Goal: Communication & Community: Ask a question

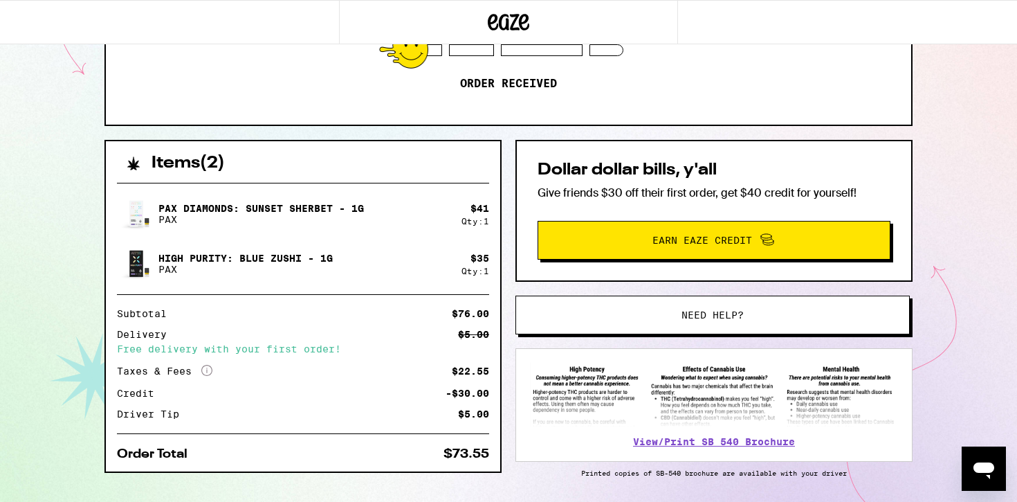
scroll to position [256, 0]
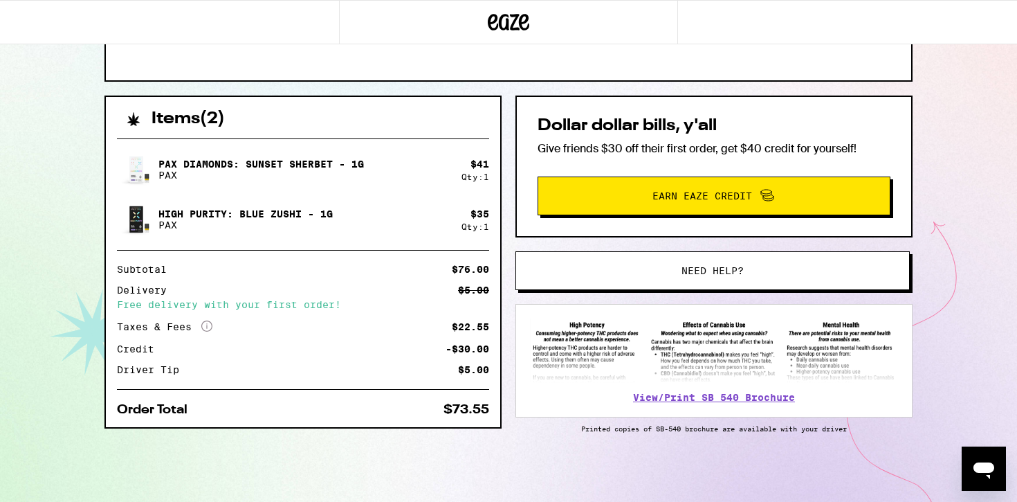
click at [324, 411] on div "Order Total $73.55" at bounding box center [303, 409] width 372 height 12
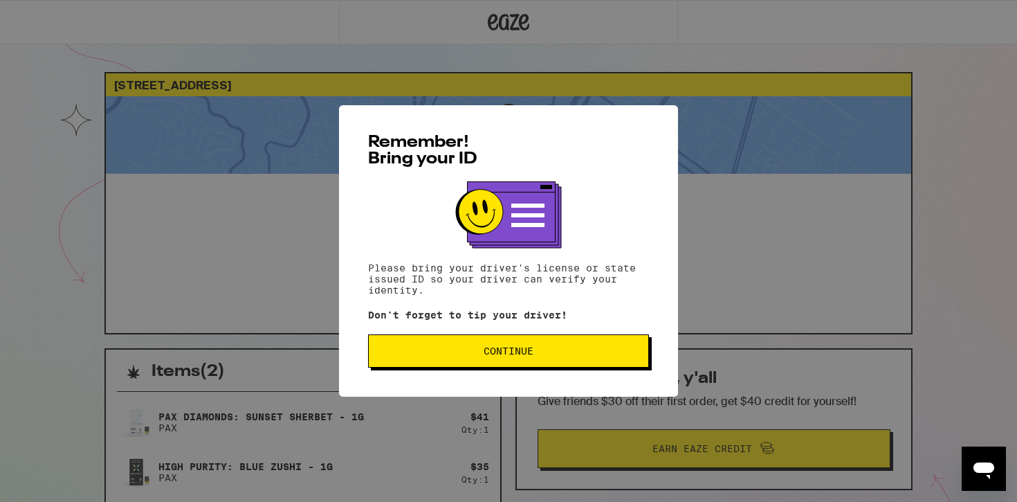
click at [422, 356] on span "Continue" at bounding box center [508, 351] width 257 height 10
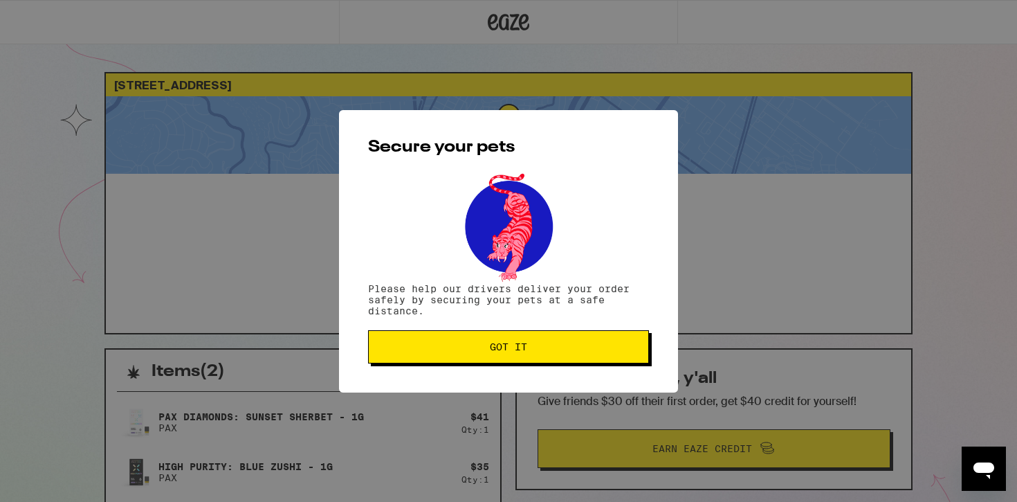
click at [454, 352] on span "Got it" at bounding box center [508, 347] width 257 height 10
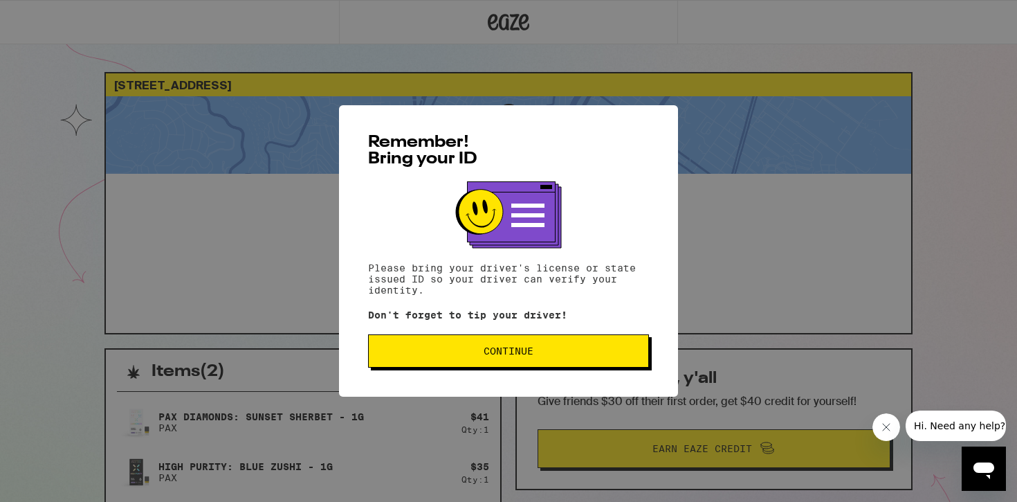
click at [450, 350] on span "Continue" at bounding box center [508, 351] width 257 height 10
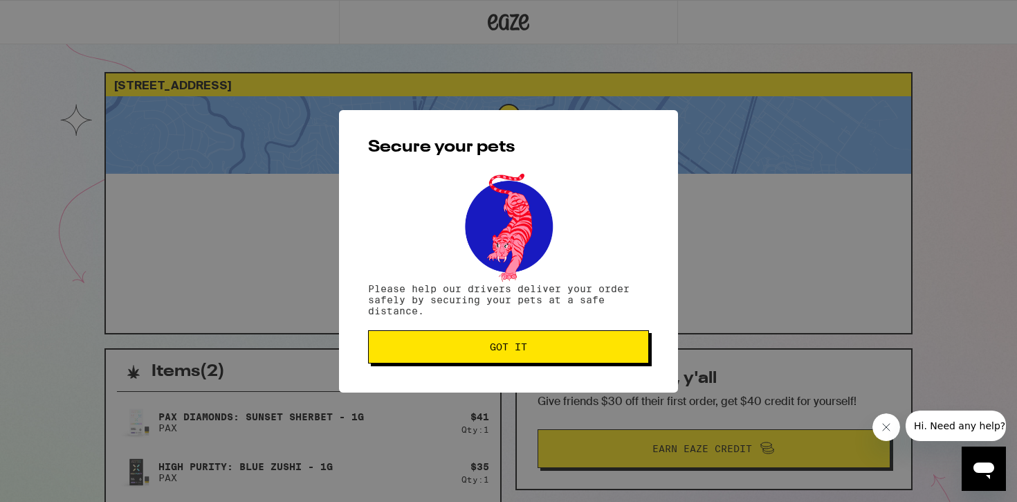
click at [450, 350] on span "Got it" at bounding box center [508, 347] width 257 height 10
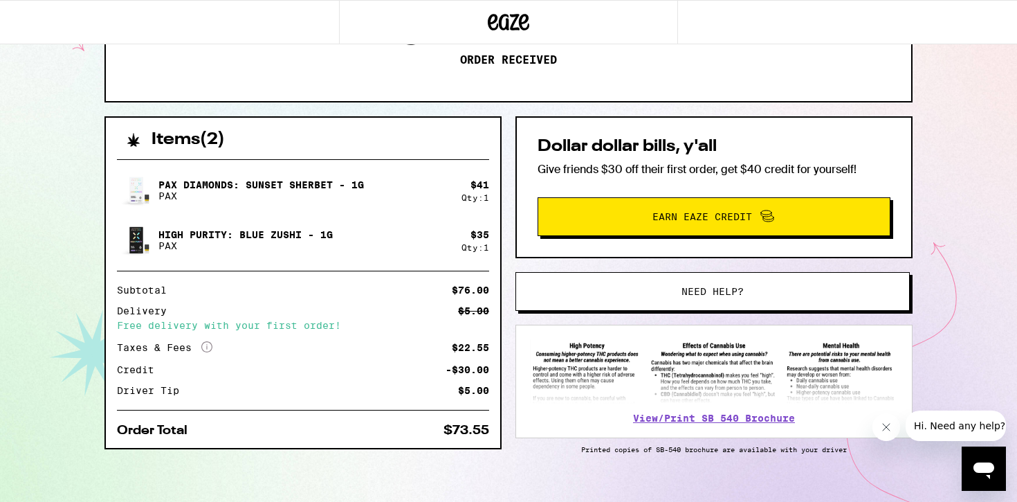
scroll to position [256, 0]
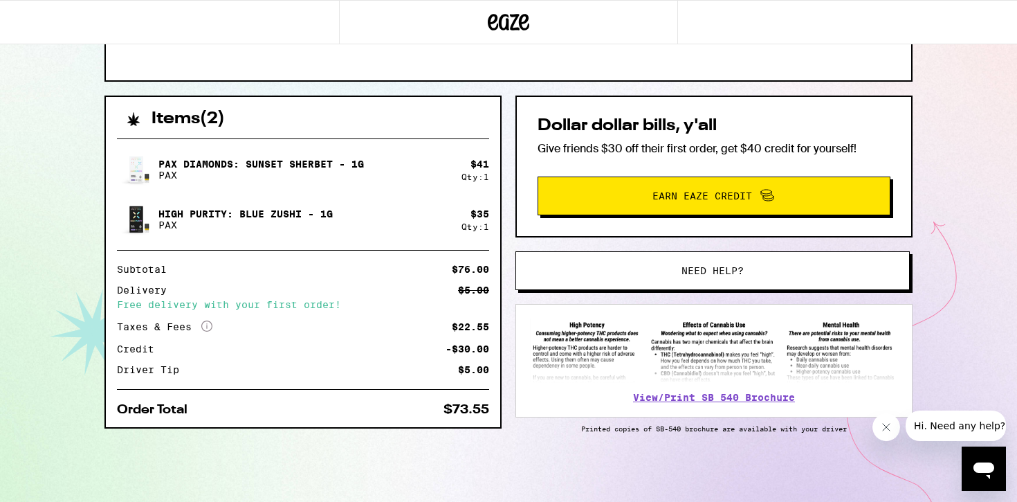
click at [549, 268] on button "Need help?" at bounding box center [713, 270] width 394 height 39
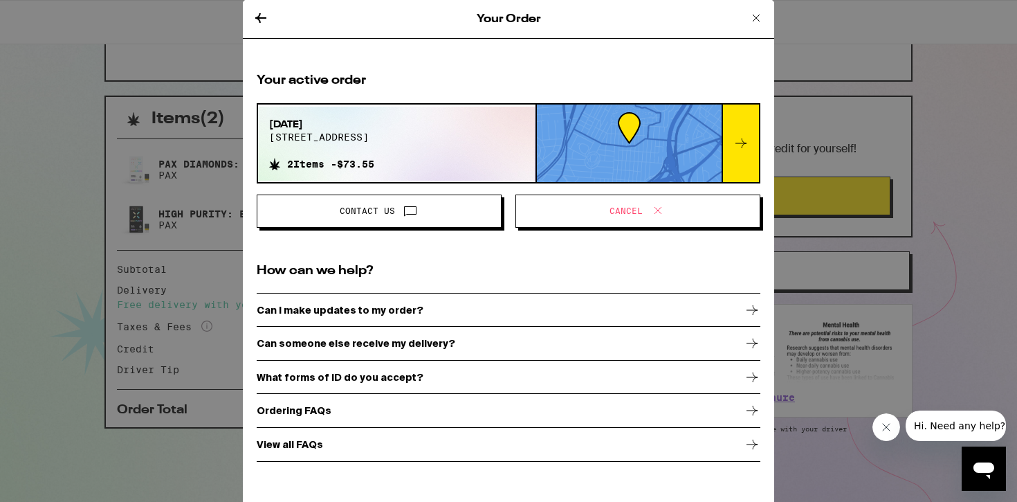
click at [448, 210] on span "Contact Us" at bounding box center [378, 211] width 221 height 18
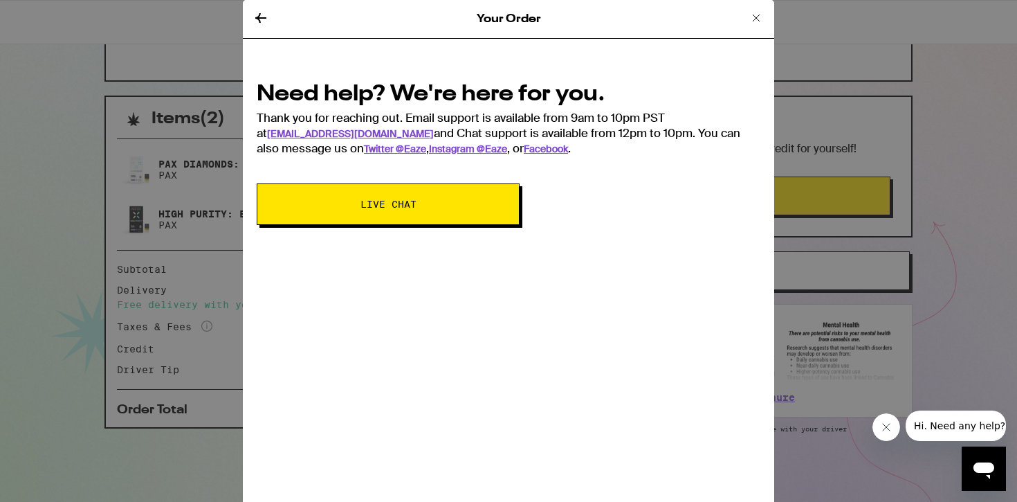
click at [448, 210] on button "Live Chat" at bounding box center [388, 204] width 263 height 42
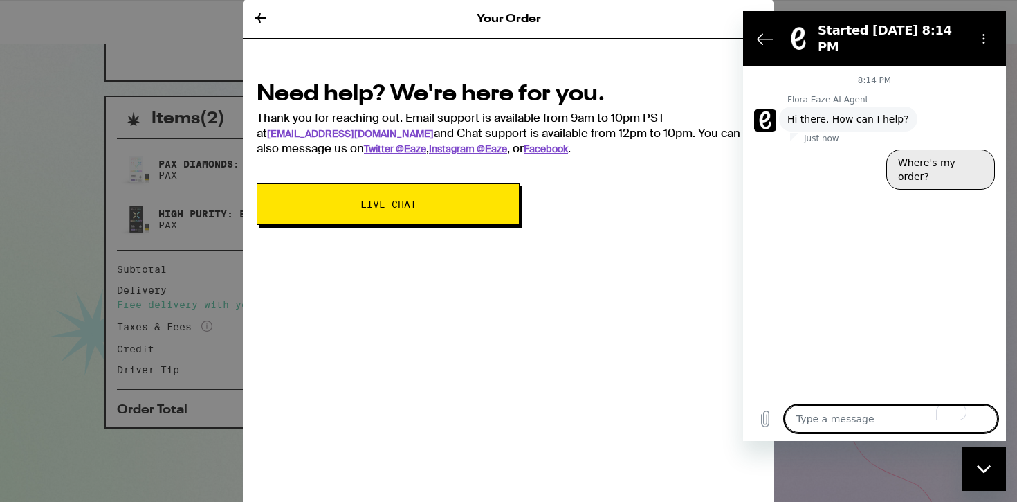
click at [925, 152] on button "Where's my order?" at bounding box center [940, 169] width 109 height 40
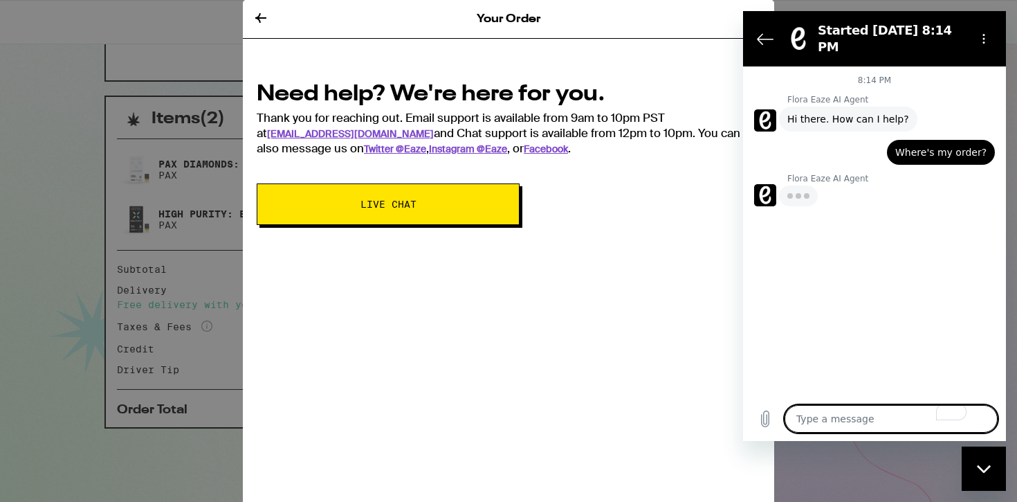
type textarea "x"
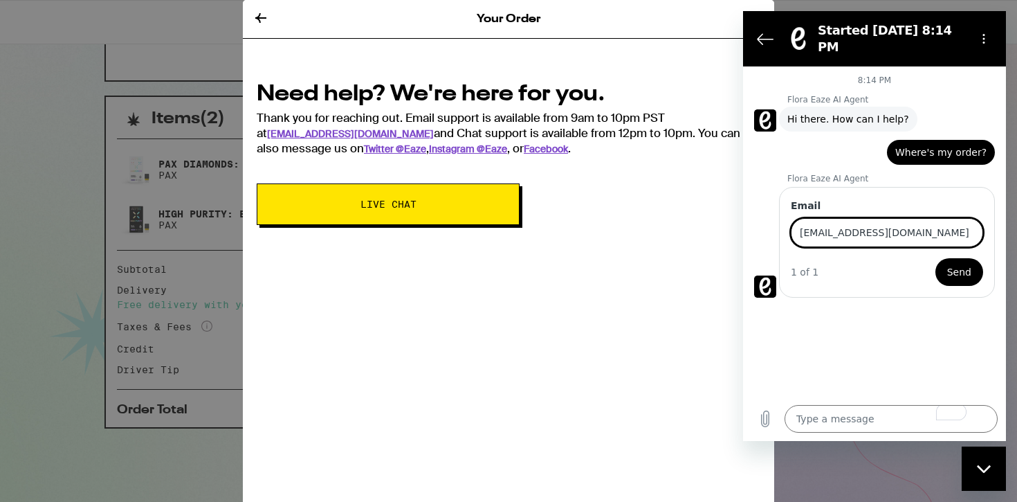
type input "VICKYREYES1614@GMAIL.COM"
click at [936, 258] on button "Send" at bounding box center [960, 272] width 48 height 28
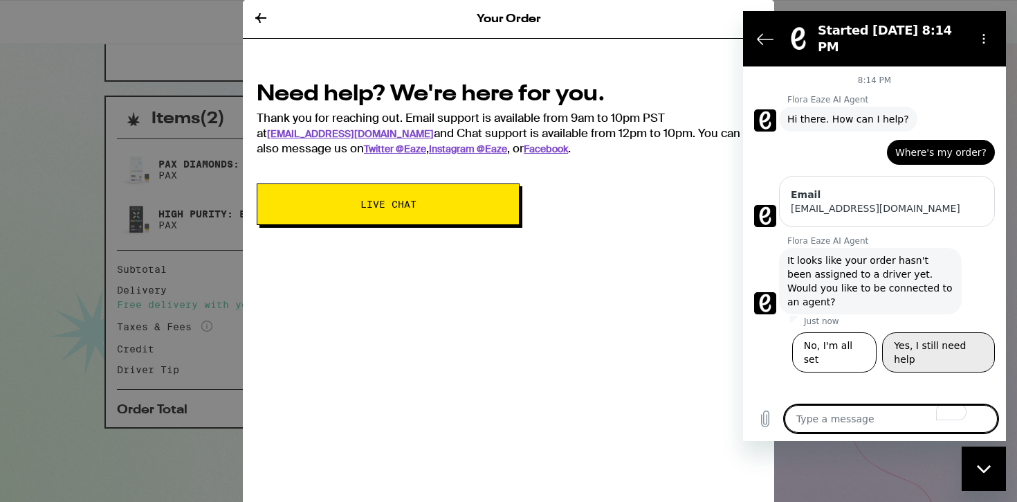
click at [921, 332] on button "Yes, I still need help" at bounding box center [938, 352] width 113 height 40
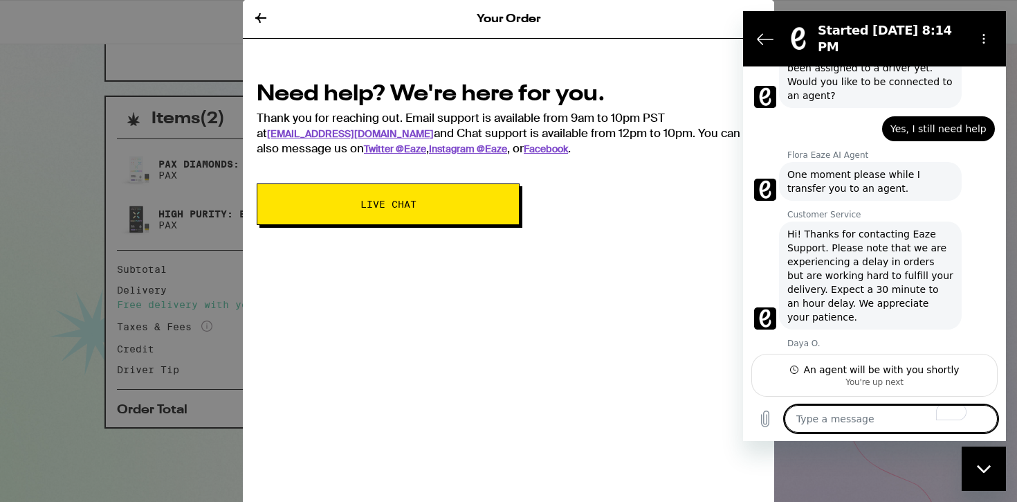
scroll to position [205, 0]
type textarea "x"
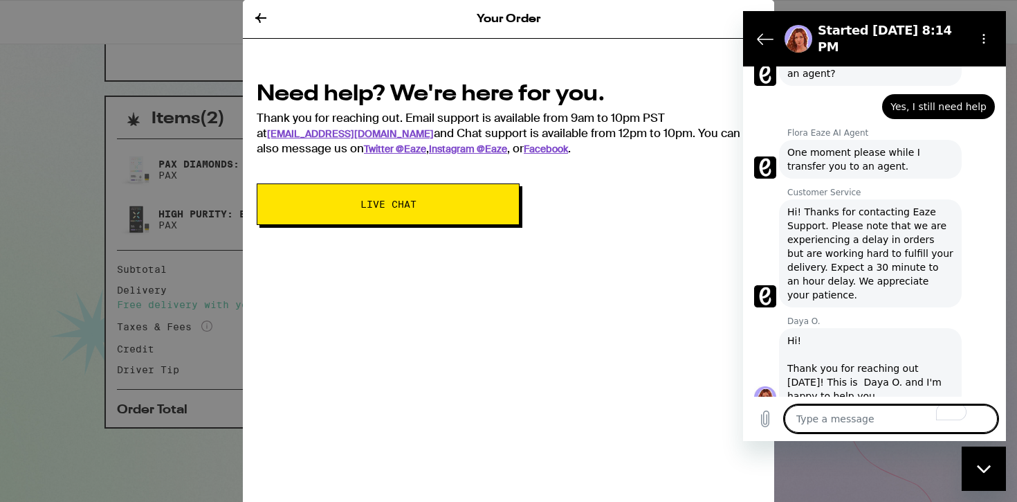
scroll to position [231, 0]
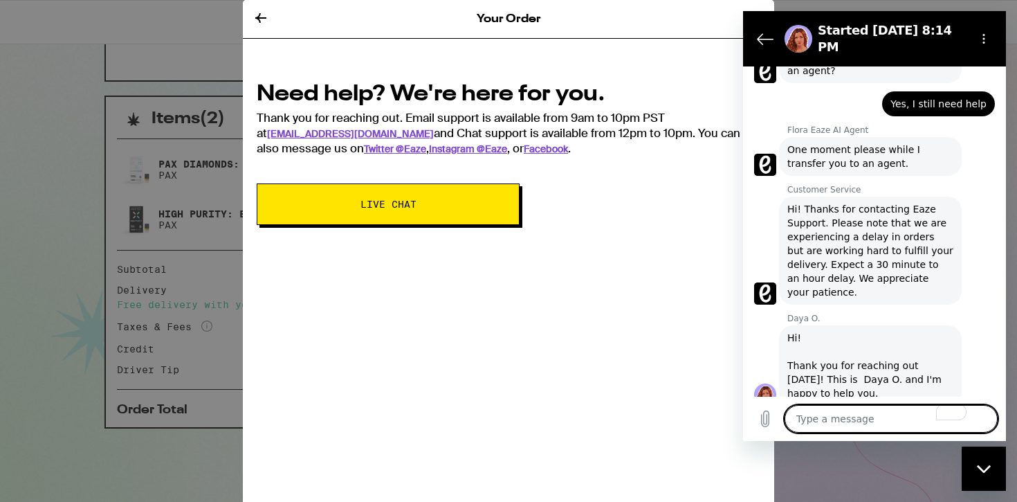
type textarea "H"
type textarea "x"
type textarea "He"
type textarea "x"
type textarea "Hel"
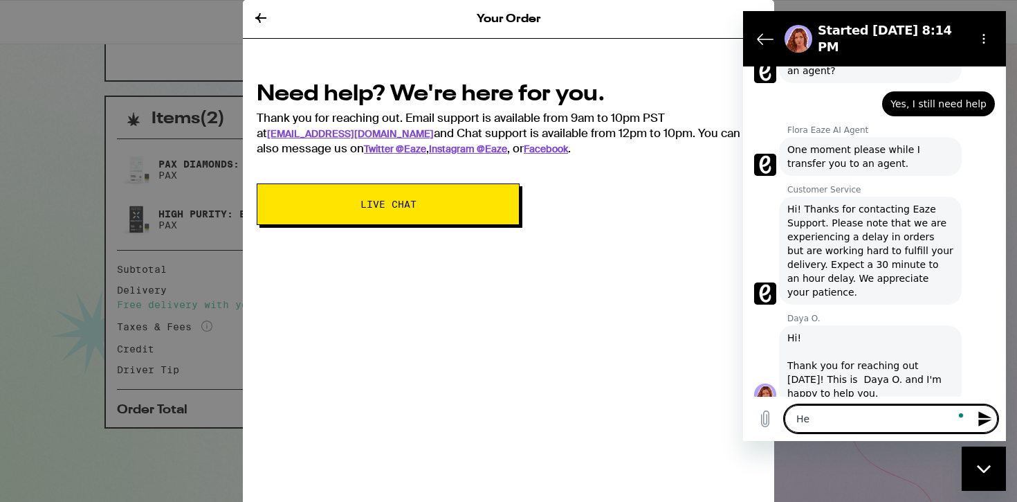
type textarea "x"
type textarea "Hell"
type textarea "x"
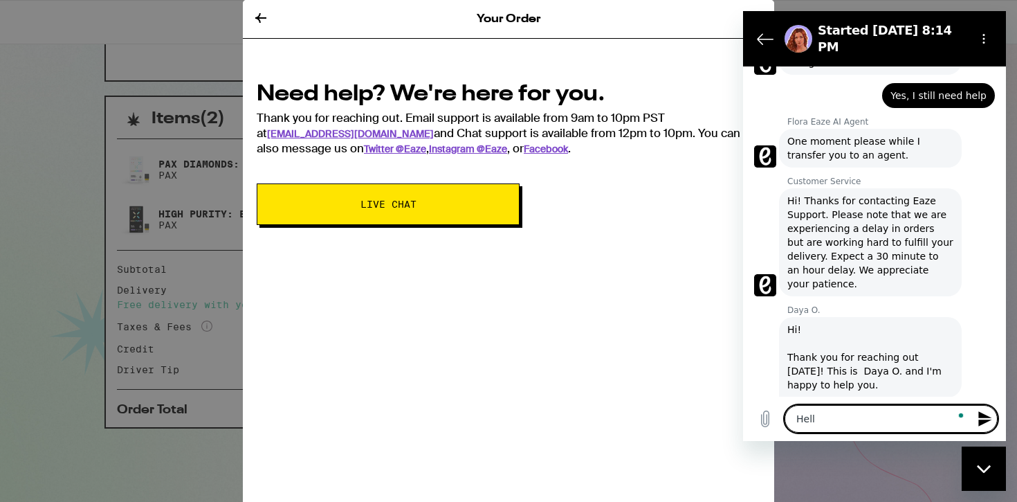
type textarea "Hello"
type textarea "x"
type textarea "Hello!"
type textarea "x"
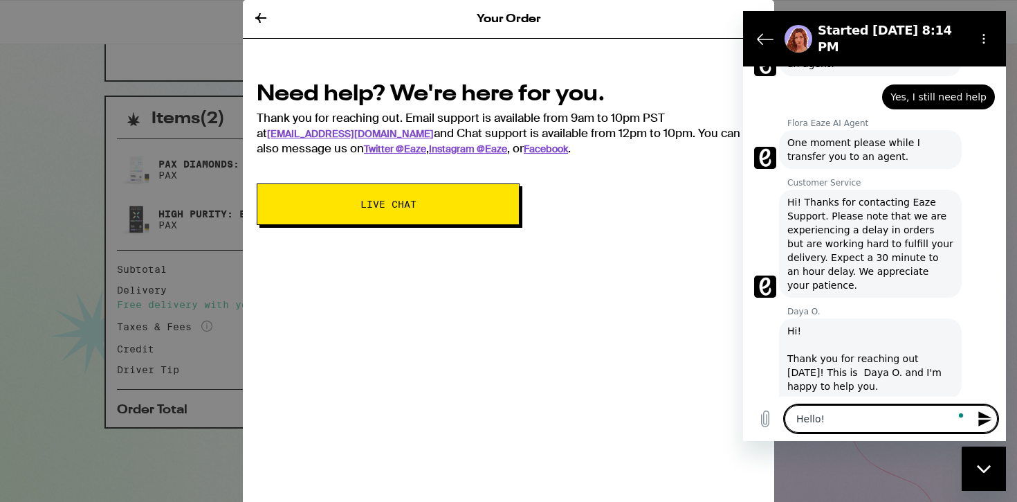
type textarea "Hello!"
type textarea "x"
type textarea "Hello! I"
type textarea "x"
type textarea "Hello! I"
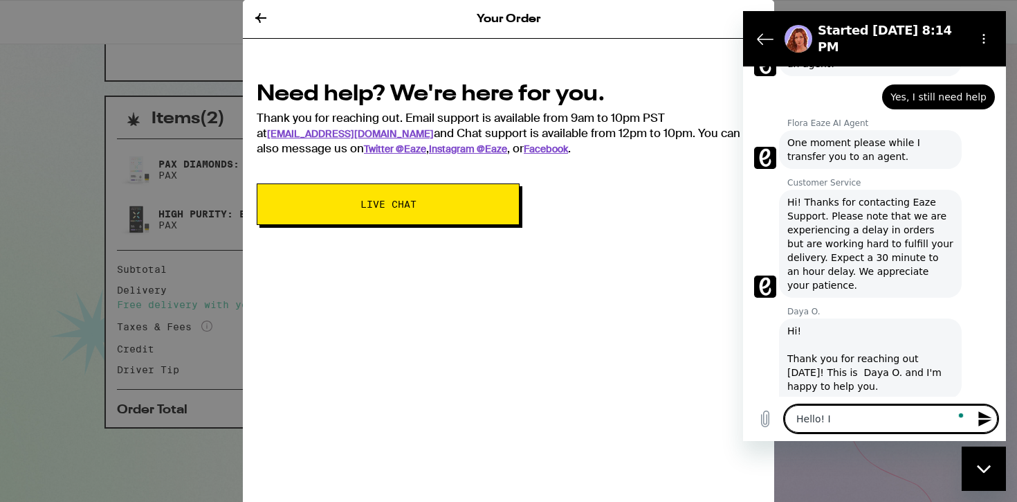
type textarea "x"
type textarea "Hello! I w"
type textarea "x"
type textarea "Hello! I wo"
type textarea "x"
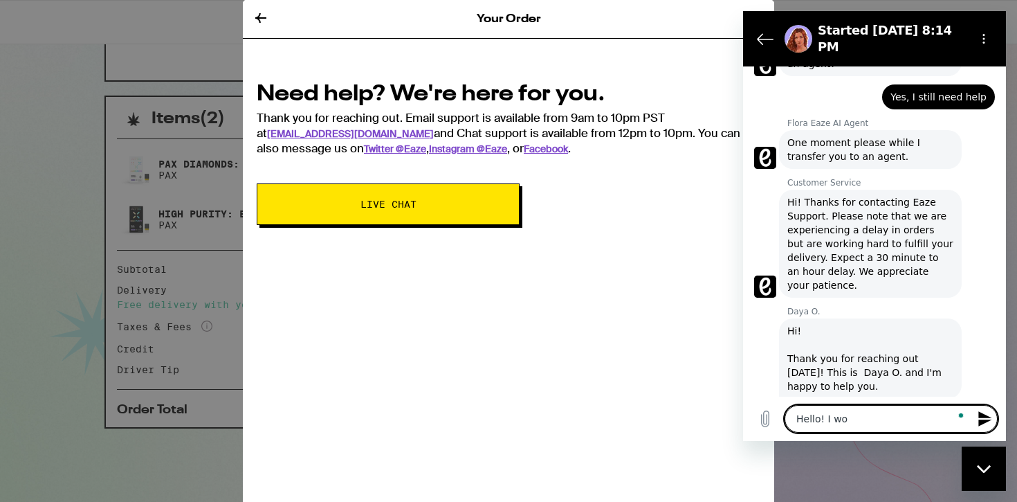
type textarea "Hello! I wou"
type textarea "x"
type textarea "Hello! I woul"
type textarea "x"
type textarea "Hello! I would"
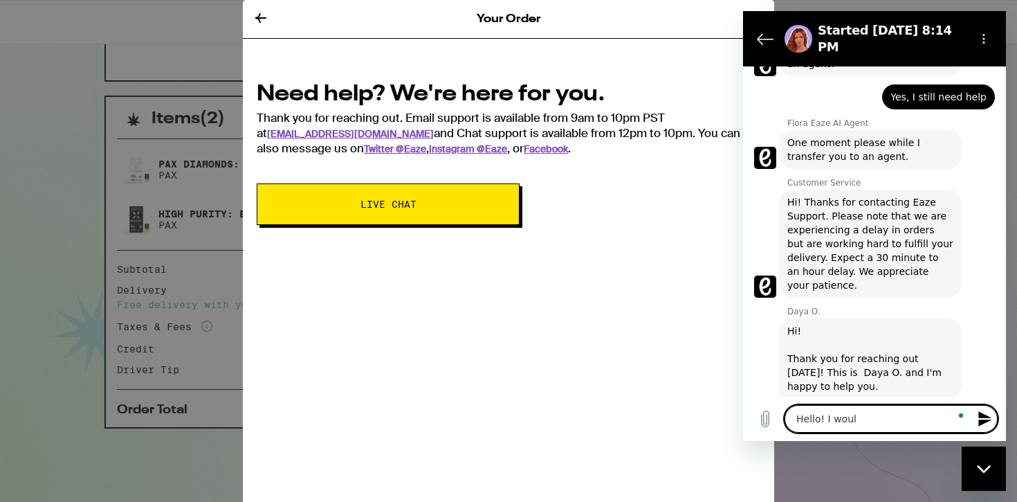
type textarea "x"
type textarea "Hello! I would"
type textarea "x"
type textarea "Hello! I would l"
type textarea "x"
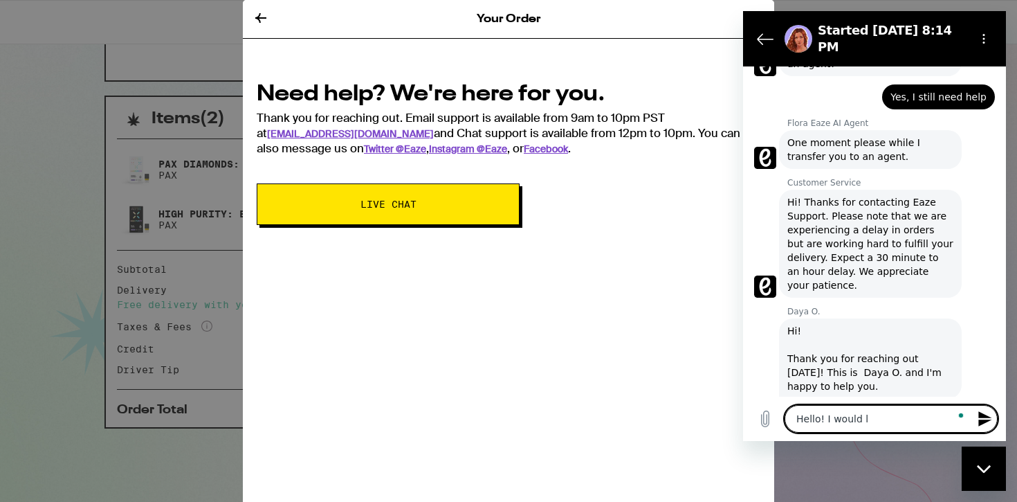
type textarea "Hello! I would li"
type textarea "x"
type textarea "Hello! I would lik"
type textarea "x"
type textarea "Hello! I would like"
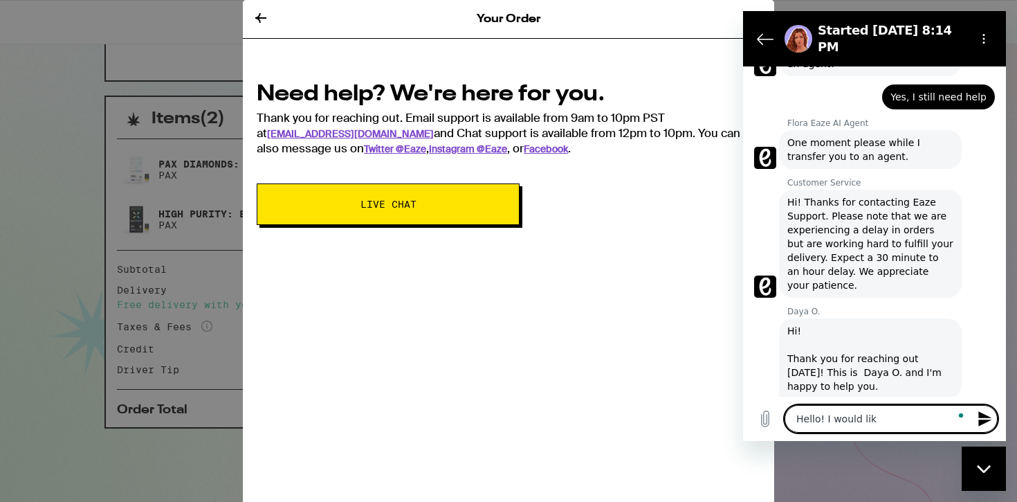
type textarea "x"
type textarea "Hello! I would like"
type textarea "x"
type textarea "Hello! I would like t"
type textarea "x"
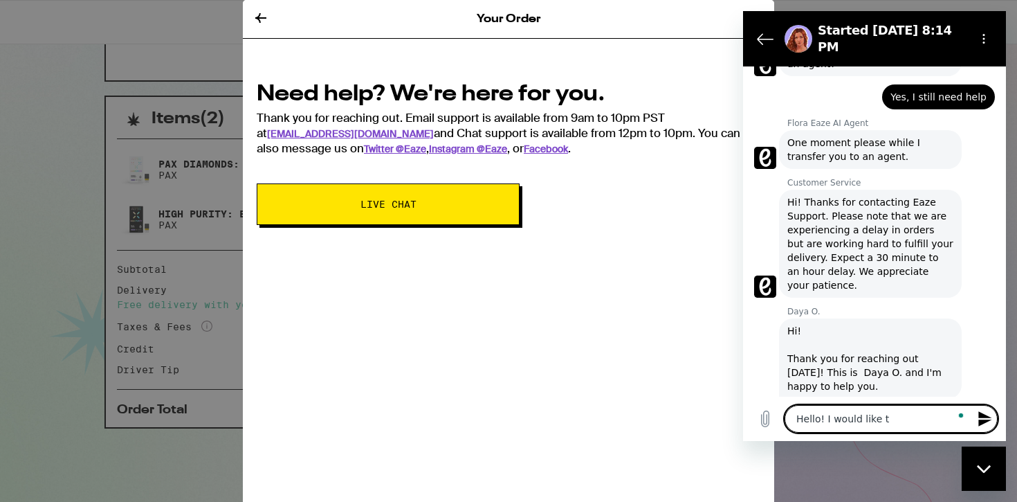
type textarea "Hello! I would like to"
type textarea "x"
type textarea "Hello! I would like to"
type textarea "x"
type textarea "Hello! I would like to k"
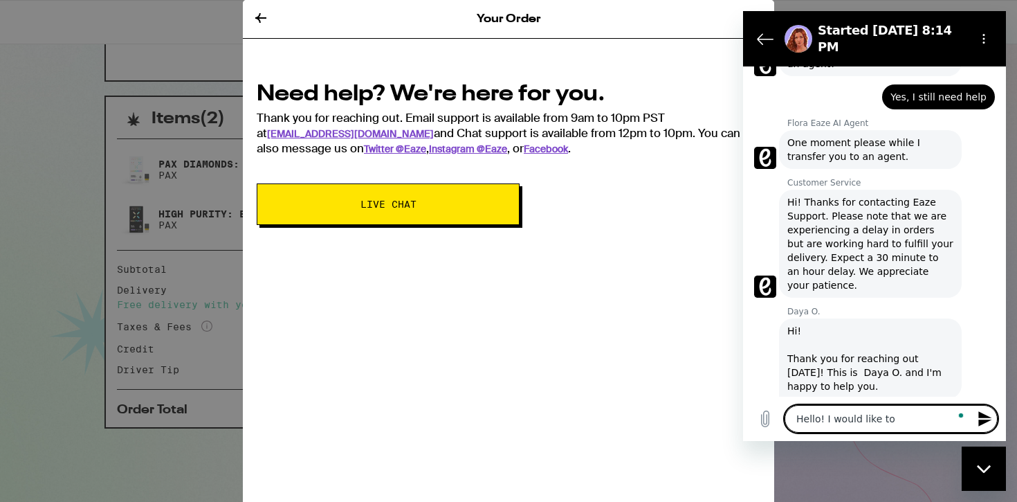
type textarea "x"
type textarea "Hello! I would like to kn"
type textarea "x"
type textarea "Hello! I would like to kno"
type textarea "x"
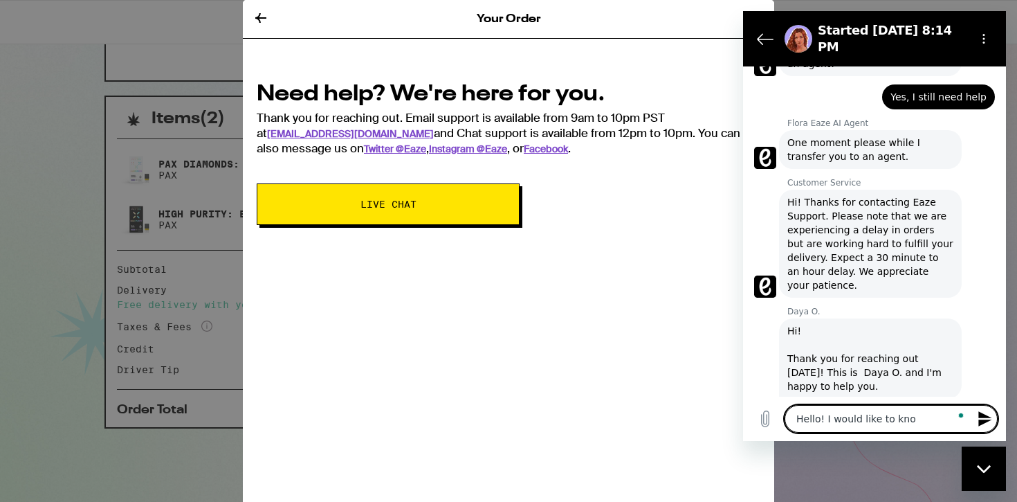
type textarea "Hello! I would like to know"
type textarea "x"
type textarea "Hello! I would like to know"
type textarea "x"
type textarea "Hello! I would like to know a"
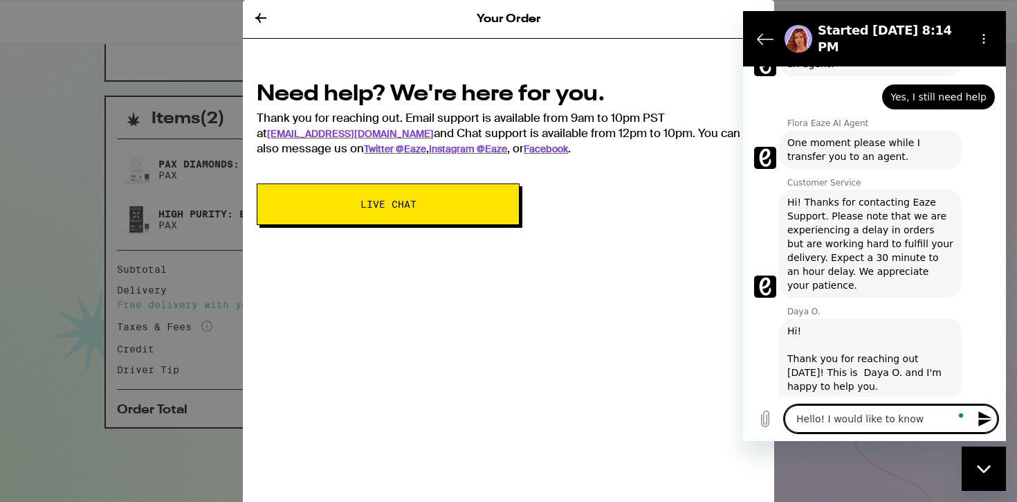
type textarea "x"
type textarea "Hello! I would like to know an"
type textarea "x"
type textarea "Hello! I would like to know an"
type textarea "x"
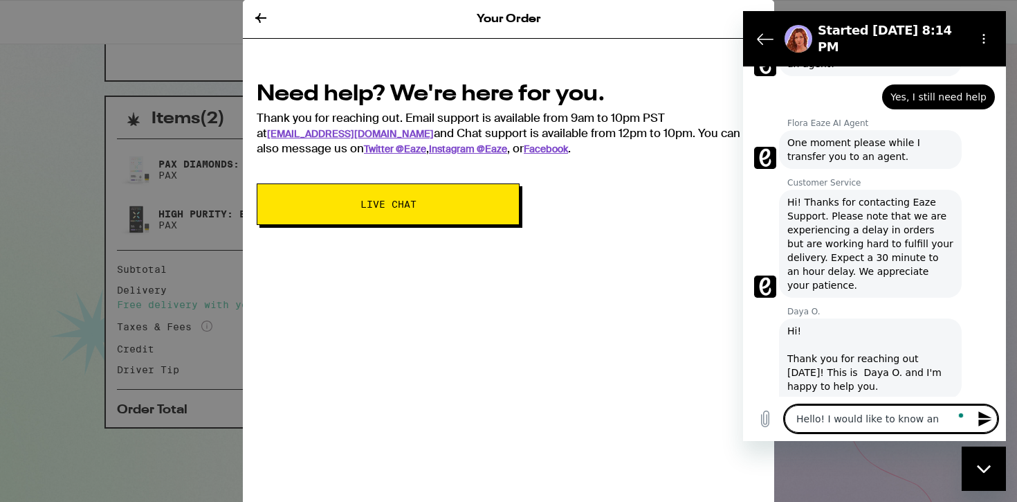
type textarea "Hello! I would like to know an e"
type textarea "x"
type textarea "Hello! I would like to know an es"
type textarea "x"
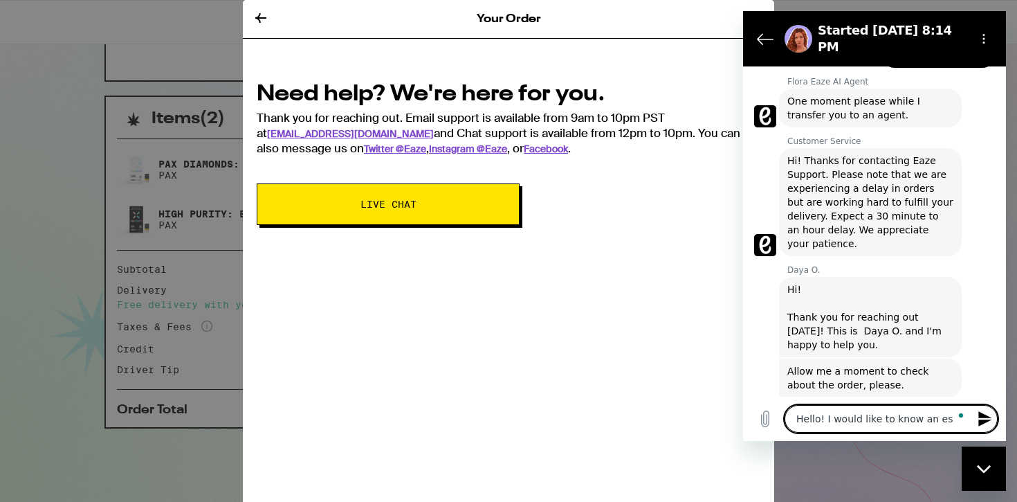
scroll to position [278, 0]
type textarea "Hello! I would like to know an est"
type textarea "x"
type textarea "Hello! I would like to know an esti"
type textarea "x"
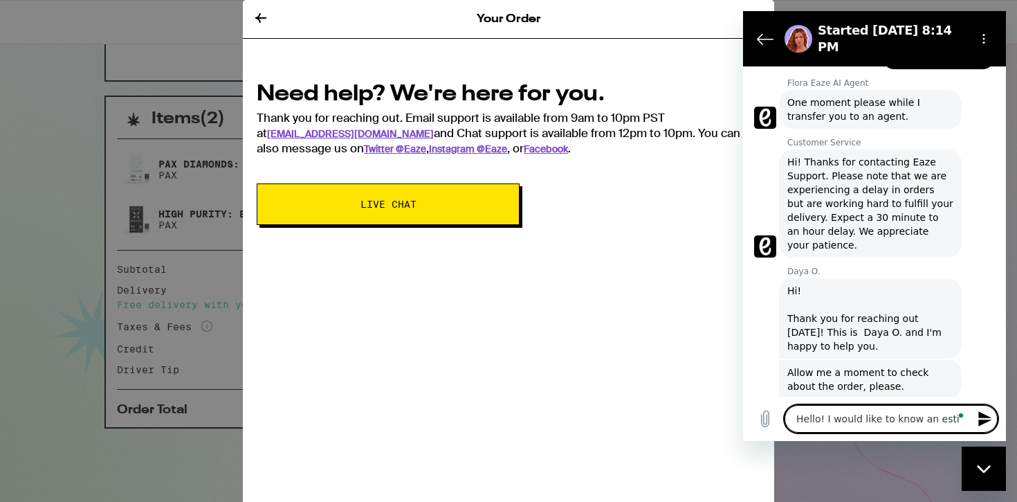
type textarea "Hello! I would like to know an estim"
type textarea "x"
type textarea "Hello! I would like to know an estima"
type textarea "x"
type textarea "Hello! I would like to know an estimat"
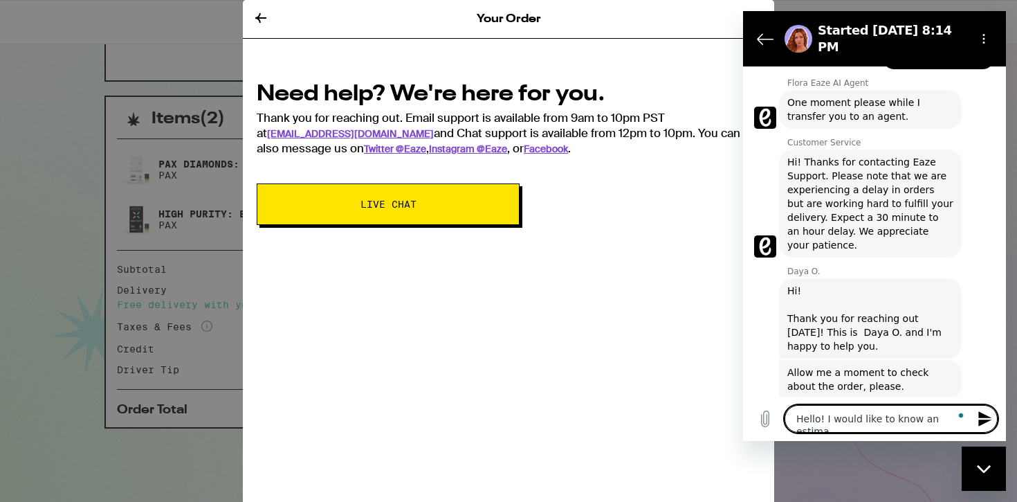
type textarea "x"
type textarea "Hello! I would like to know an estimate"
type textarea "x"
type textarea "Hello! I would like to know an estimate"
type textarea "x"
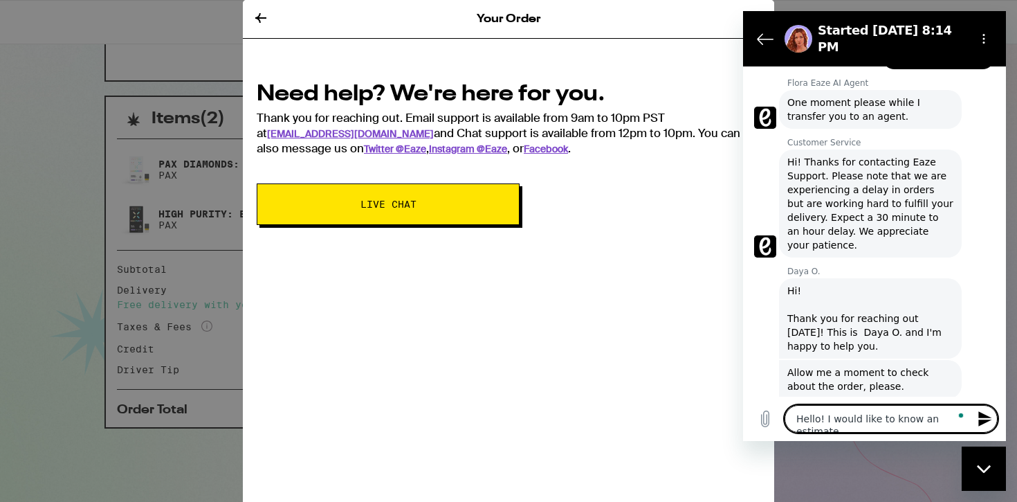
type textarea "Hello! I would like to know an estimate o"
type textarea "x"
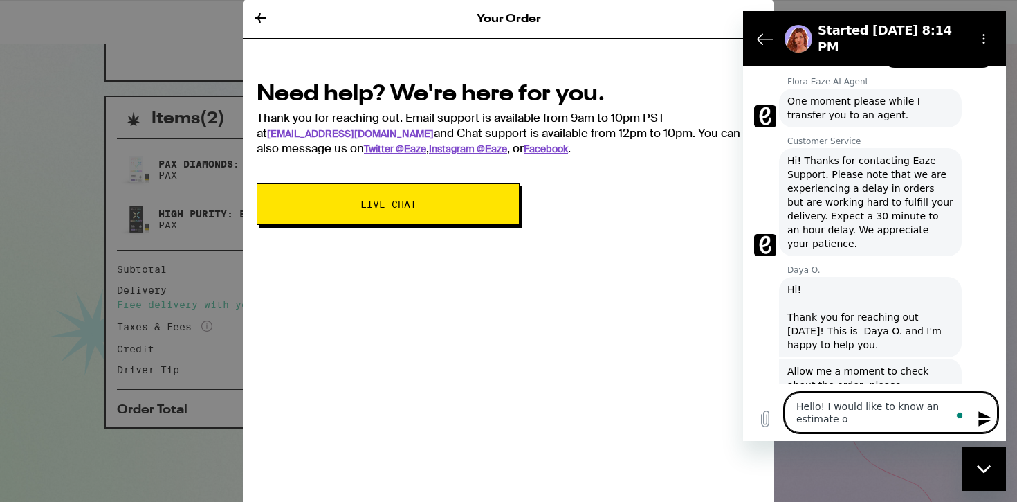
type textarea "Hello! I would like to know an estimate of"
type textarea "x"
type textarea "Hello! I would like to know an estimate of"
type textarea "x"
type textarea "Hello! I would like to know an estimate of e"
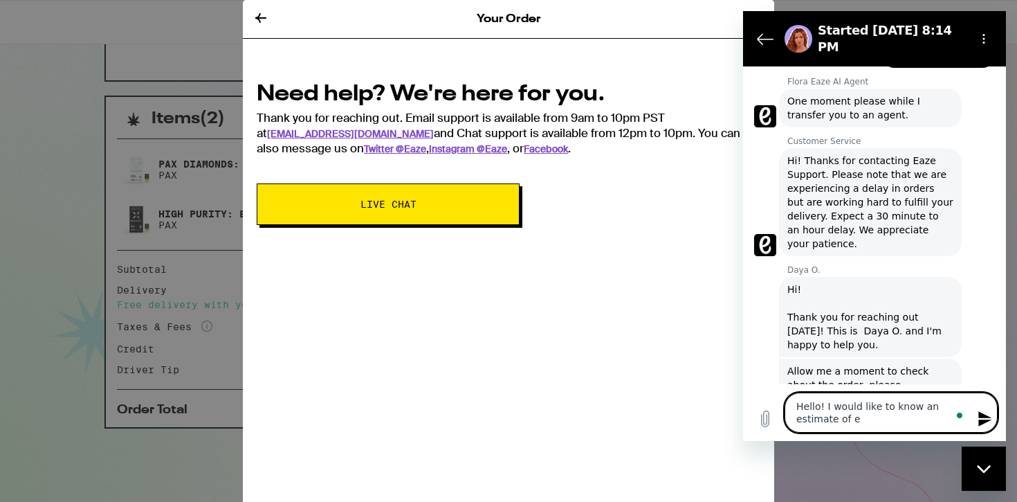
type textarea "x"
type textarea "Hello! I would like to know an estimate of"
type textarea "x"
type textarea "Hello! I would like to know an estimate of w"
type textarea "x"
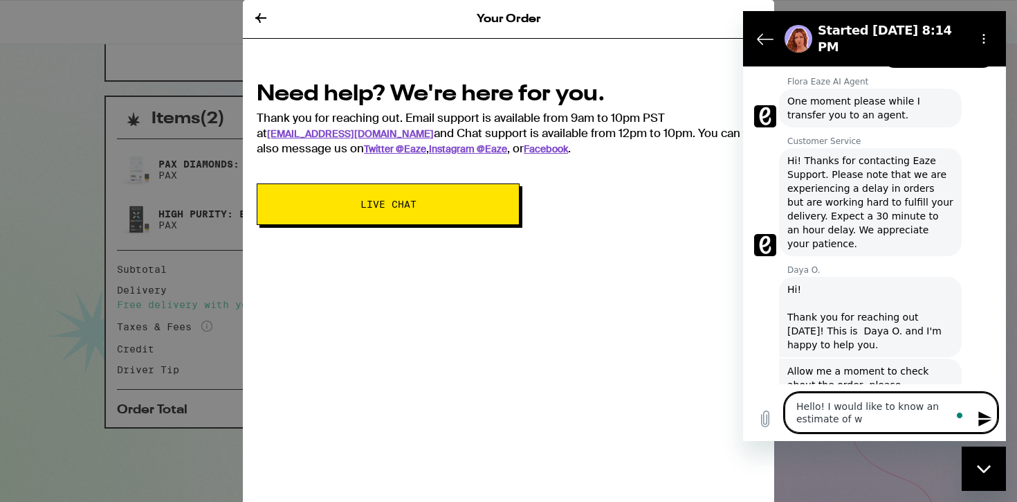
type textarea "Hello! I would like to know an estimate of wh"
type textarea "x"
type textarea "Hello! I would like to know an estimate of whe"
type textarea "x"
type textarea "Hello! I would like to know an estimate of when"
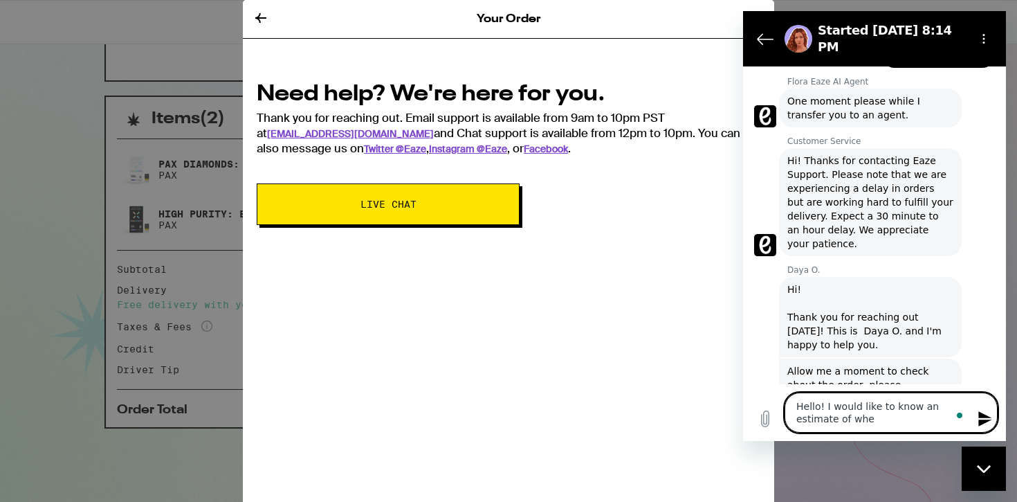
type textarea "x"
type textarea "Hello! I would like to know an estimate of when"
type textarea "x"
type textarea "Hello! I would like to know an estimate of when m"
type textarea "x"
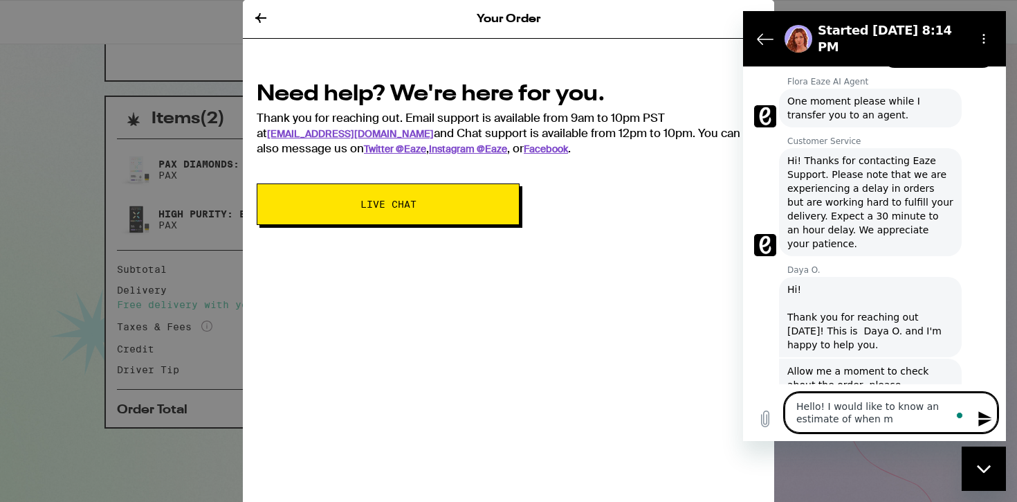
type textarea "Hello! I would like to know an estimate of when my"
type textarea "x"
type textarea "Hello! I would like to know an estimate of when my"
type textarea "x"
type textarea "Hello! I would like to know an estimate of when my r"
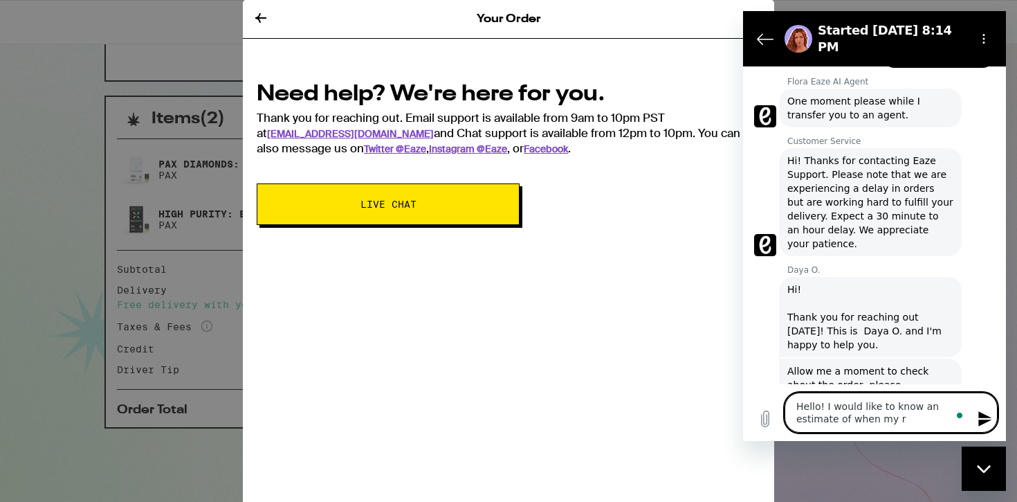
type textarea "x"
type textarea "Hello! I would like to know an estimate of when my"
type textarea "x"
type textarea "Hello! I would like to know an estimate of when my o"
type textarea "x"
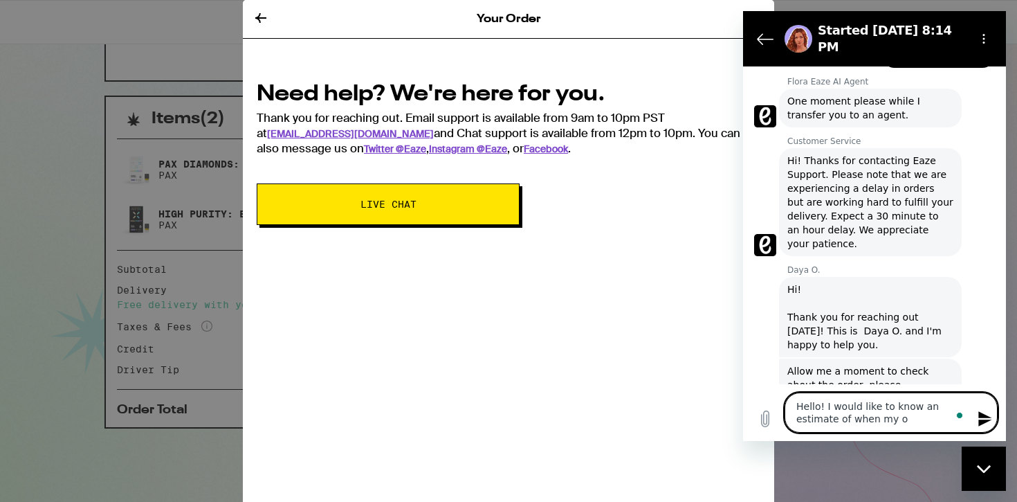
type textarea "Hello! I would like to know an estimate of when my or"
type textarea "x"
type textarea "Hello! I would like to know an estimate of when my ord"
type textarea "x"
type textarea "Hello! I would like to know an estimate of when my or"
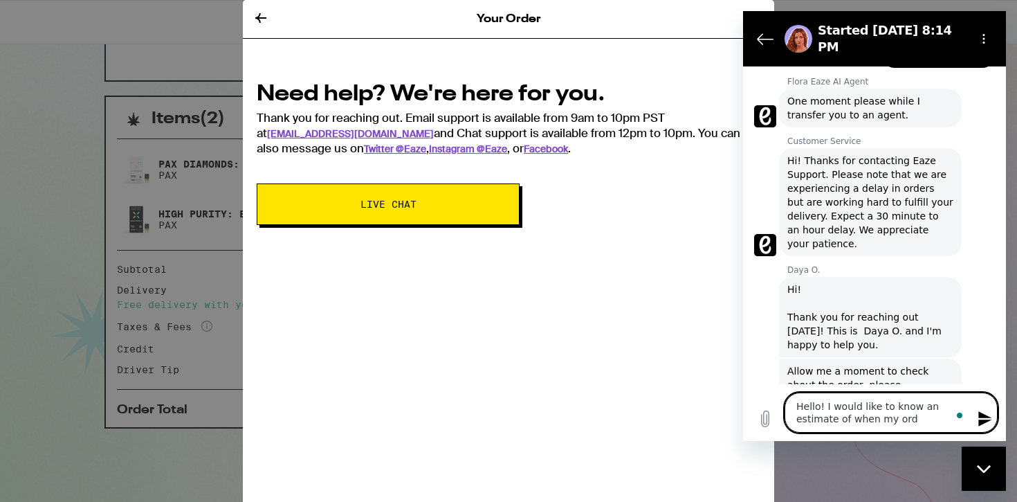
type textarea "x"
type textarea "Hello! I would like to know an estimate of when my o"
type textarea "x"
type textarea "Hello! I would like to know an estimate of when my"
type textarea "x"
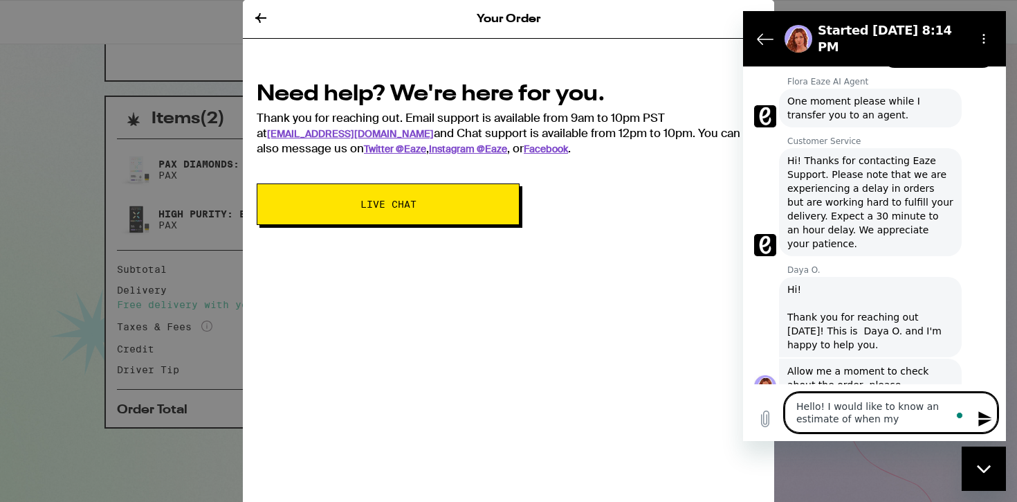
type textarea "Hello! I would like to know an estimate of when my"
type textarea "x"
type textarea "Hello! I would like to know an estimate of when m"
type textarea "x"
type textarea "Hello! I would like to know an estimate of when"
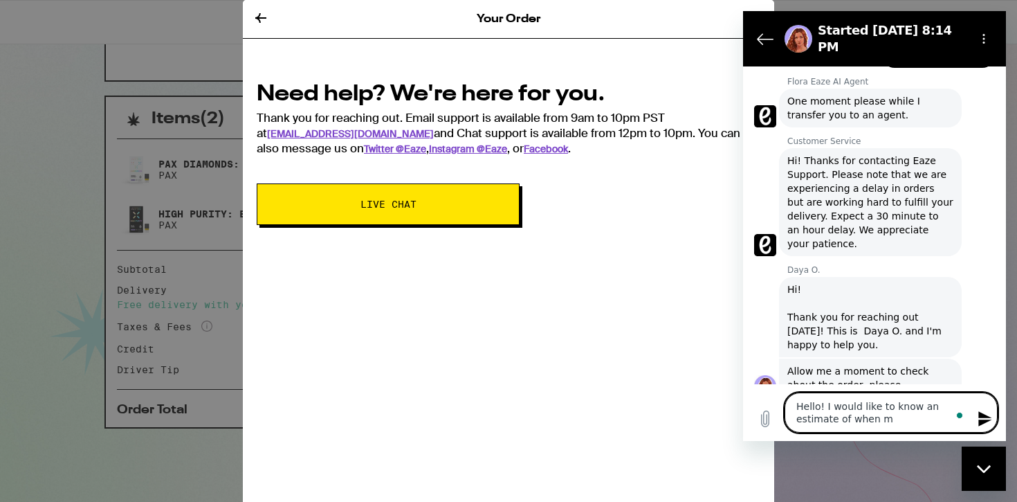
type textarea "x"
type textarea "Hello! I would like to know an estimate of when"
type textarea "x"
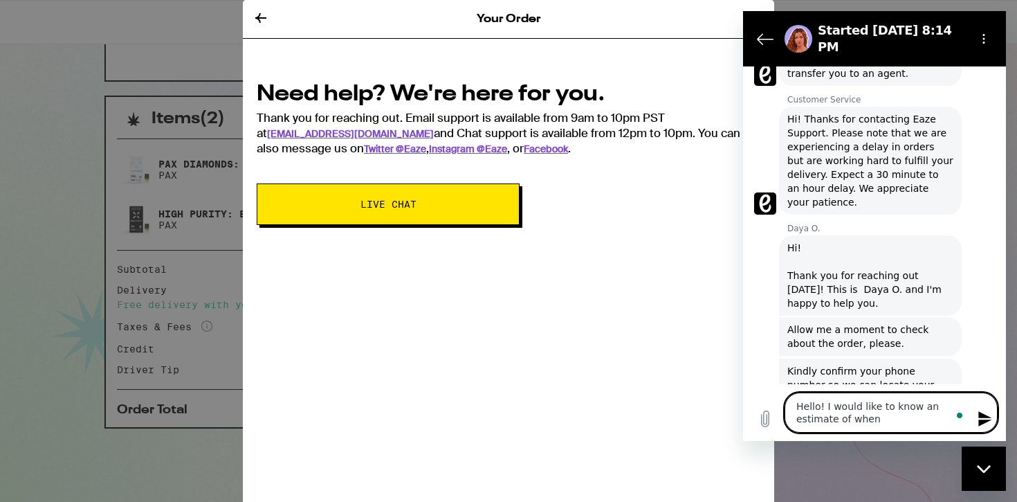
type textarea "Hello! I would like to know an estimate of whe"
type textarea "x"
type textarea "Hello! I would like to know an estimate of wh"
type textarea "x"
type textarea "Hello! I would like to know an estimate of w"
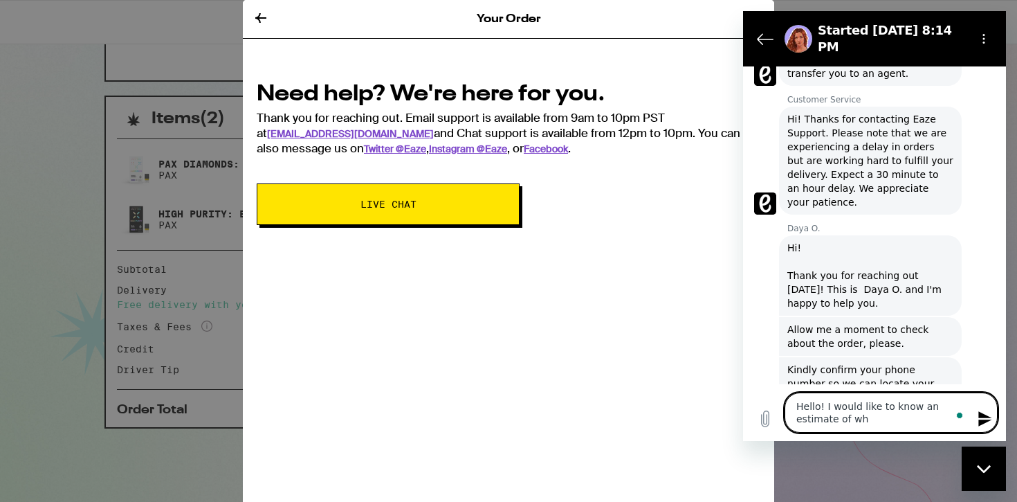
type textarea "x"
type textarea "Hello! I would like to know an estimate of"
type textarea "x"
type textarea "Hello! I would like to know an estimate of"
type textarea "x"
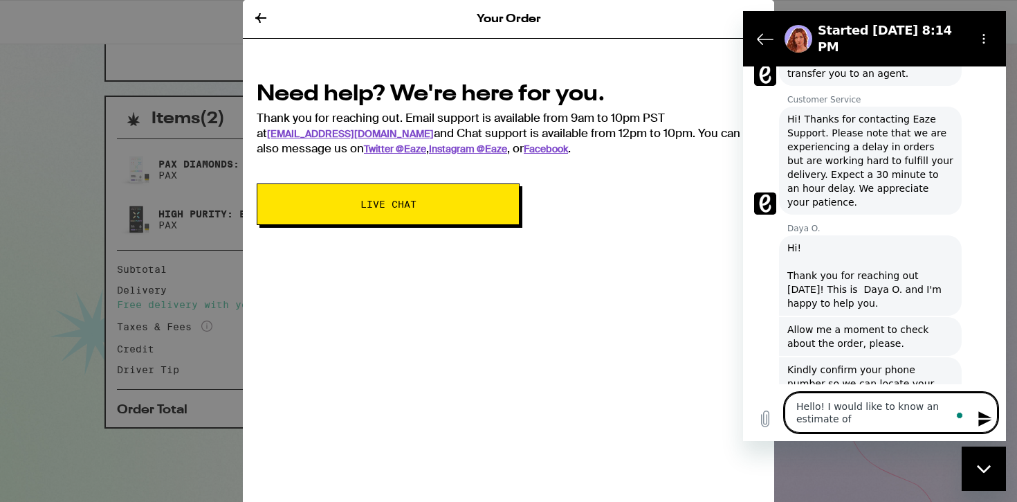
scroll to position [324, 0]
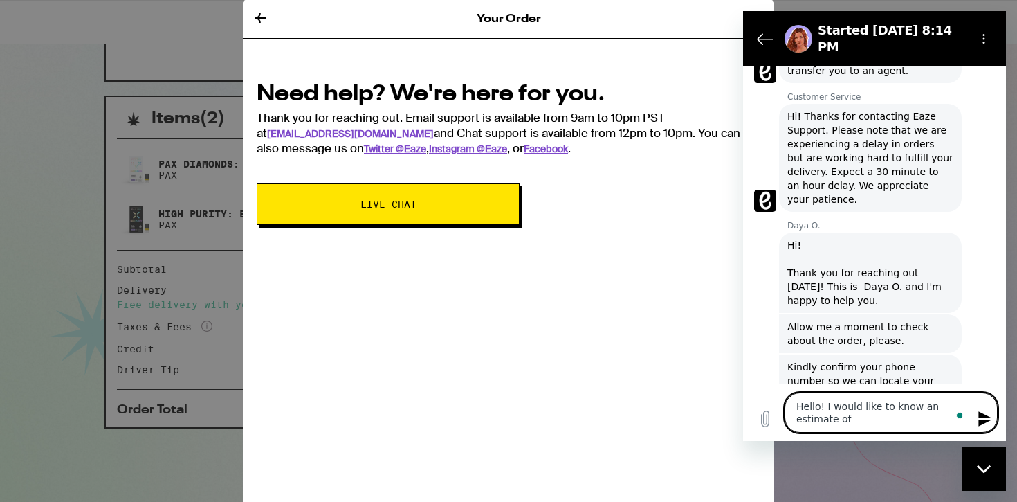
type textarea "Hello! I would like to know an estimate o"
type textarea "x"
type textarea "Hello! I would like to know an estimate"
type textarea "x"
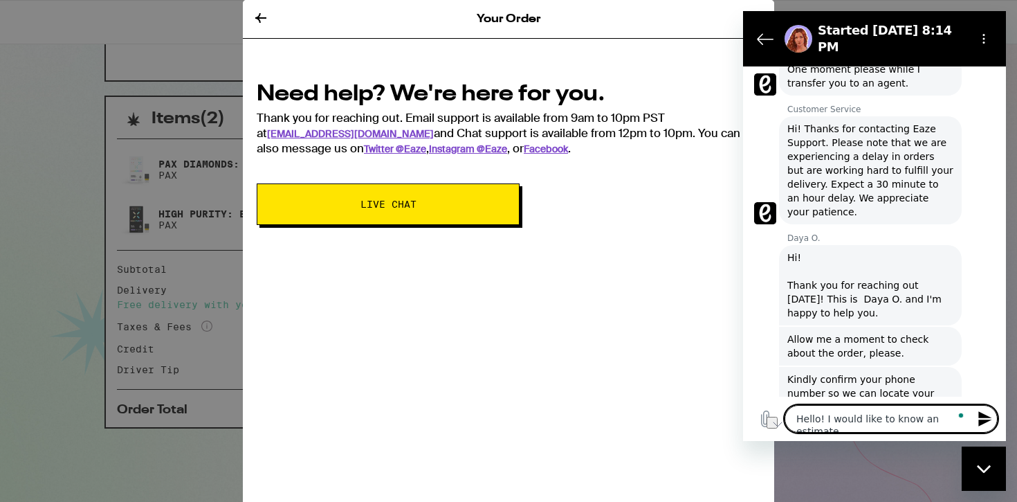
type textarea "x"
type textarea "4"
type textarea "x"
type textarea "41"
type textarea "x"
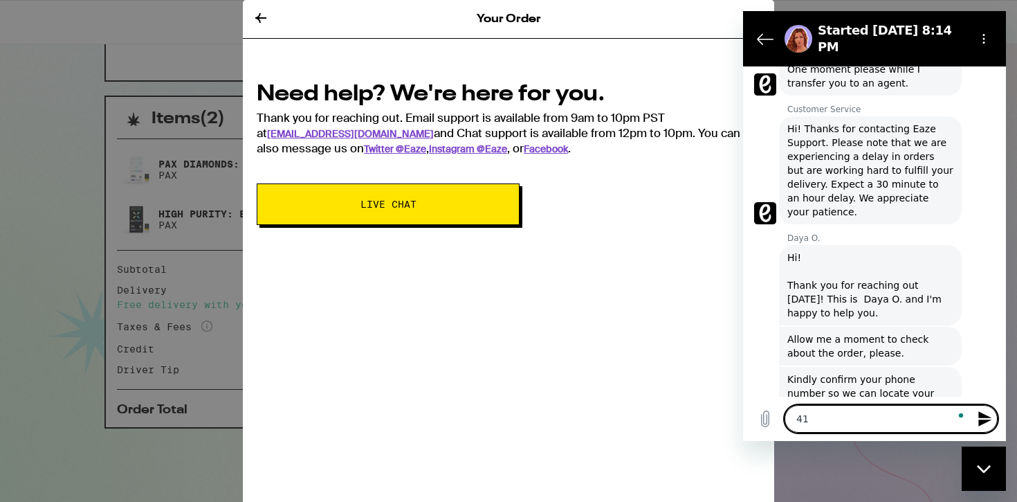
type textarea "415"
type textarea "x"
type textarea "4159"
type textarea "x"
type textarea "41594"
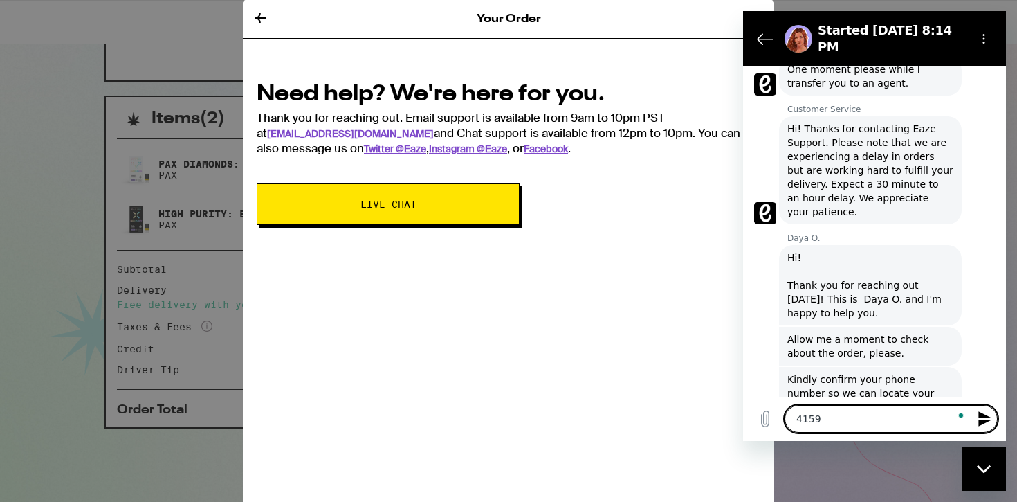
type textarea "x"
type textarea "415941"
type textarea "x"
type textarea "4159419"
type textarea "x"
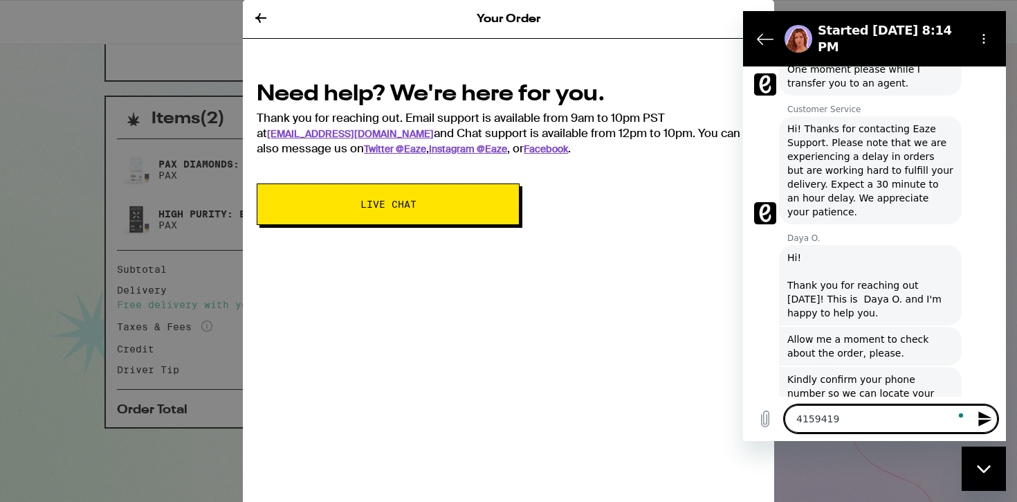
type textarea "41594195"
type textarea "x"
type textarea "415941950"
type textarea "x"
type textarea "4159419503"
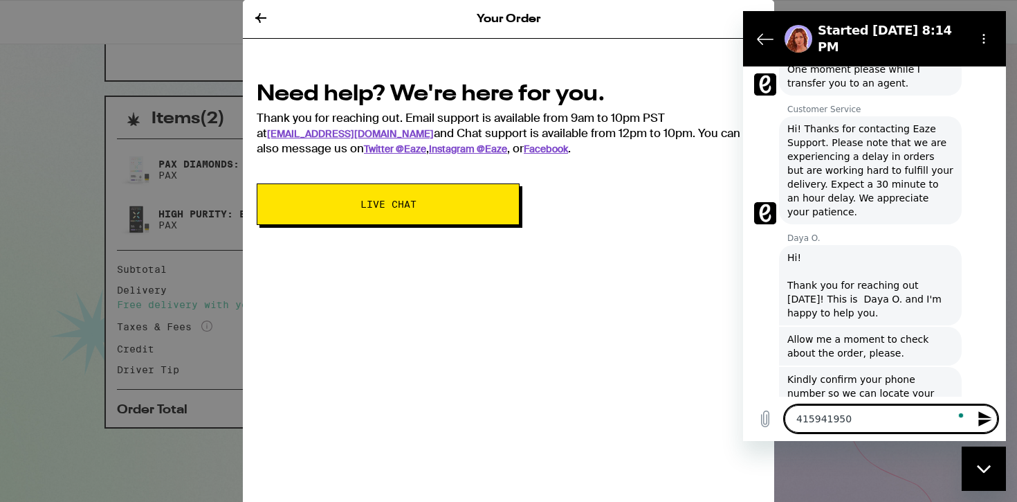
type textarea "x"
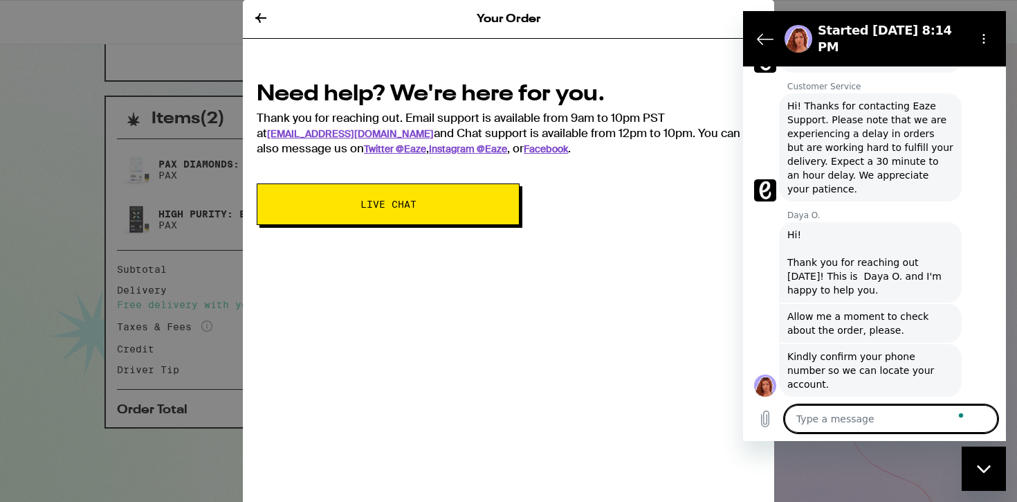
type textarea "x"
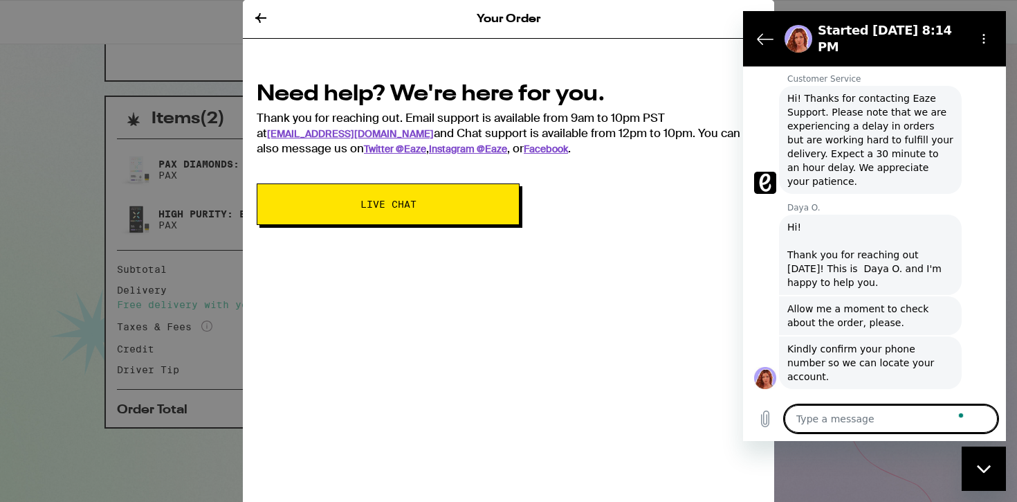
scroll to position [345, 0]
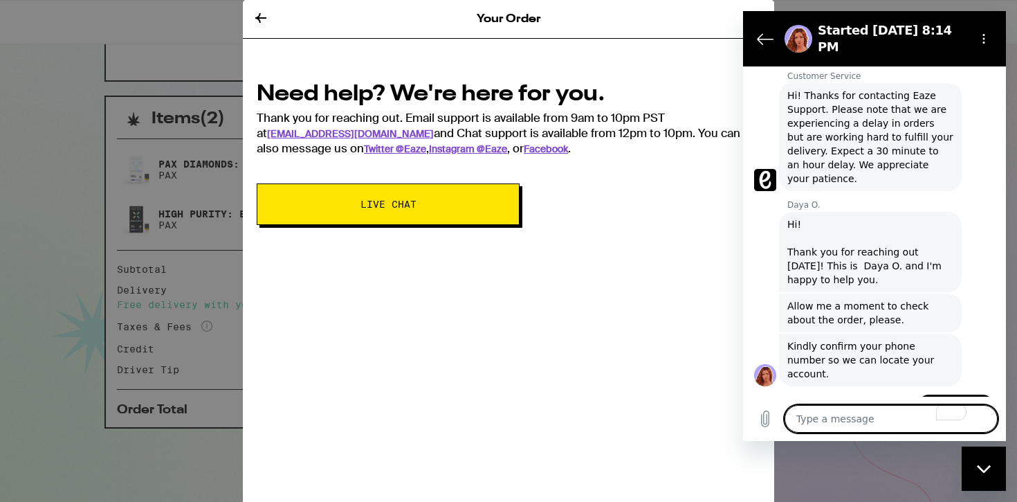
type textarea "I"
type textarea "x"
type textarea "I"
type textarea "x"
type textarea "I w"
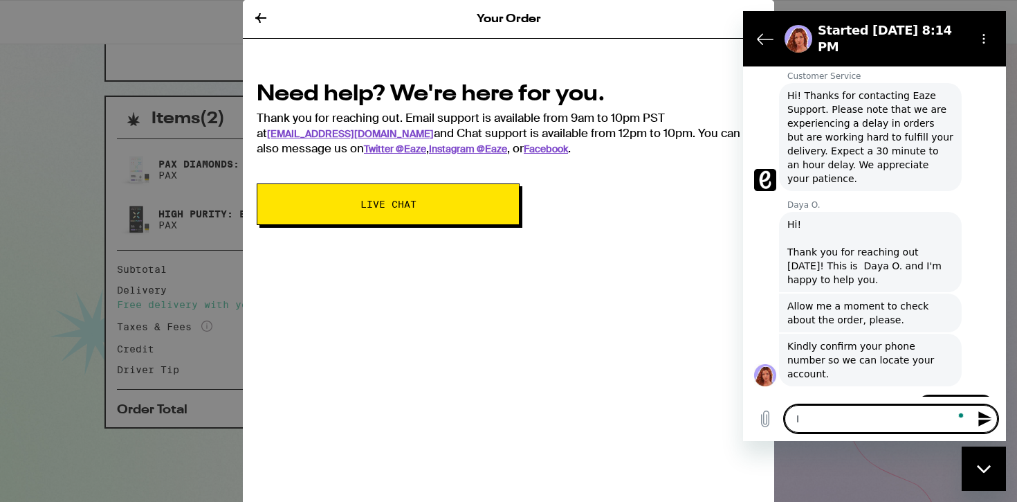
type textarea "x"
type textarea "I wo"
type textarea "x"
type textarea "I wou"
type textarea "x"
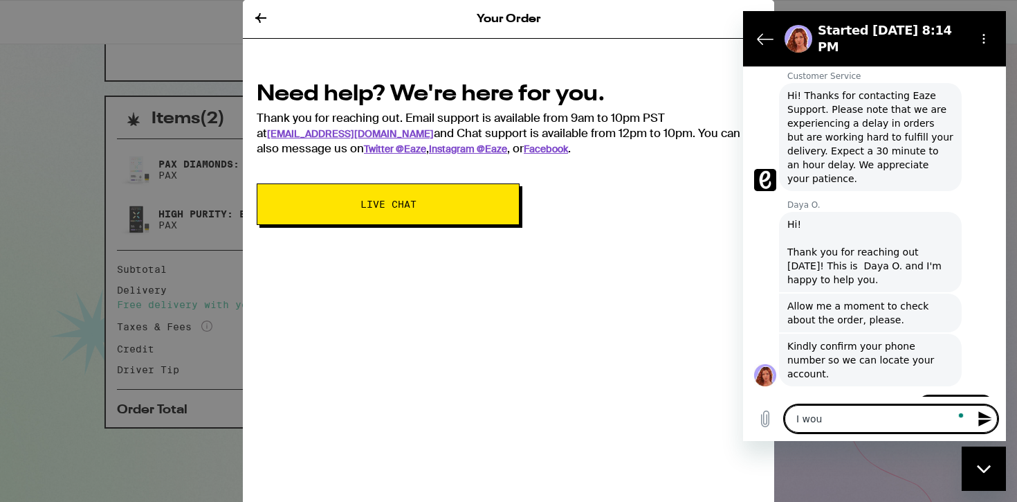
type textarea "I woul"
type textarea "x"
type textarea "I would"
type textarea "x"
type textarea "I would"
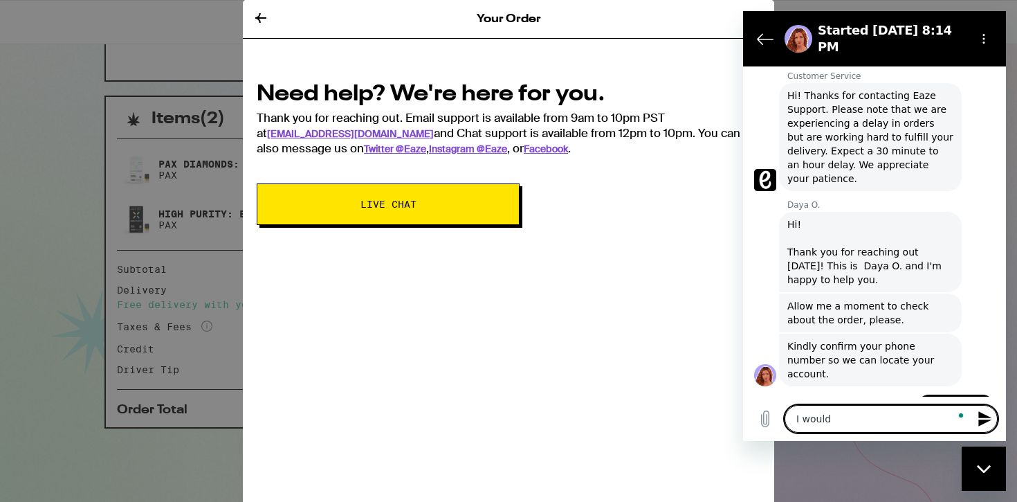
type textarea "x"
type textarea "I would l"
type textarea "x"
type textarea "I would li"
type textarea "x"
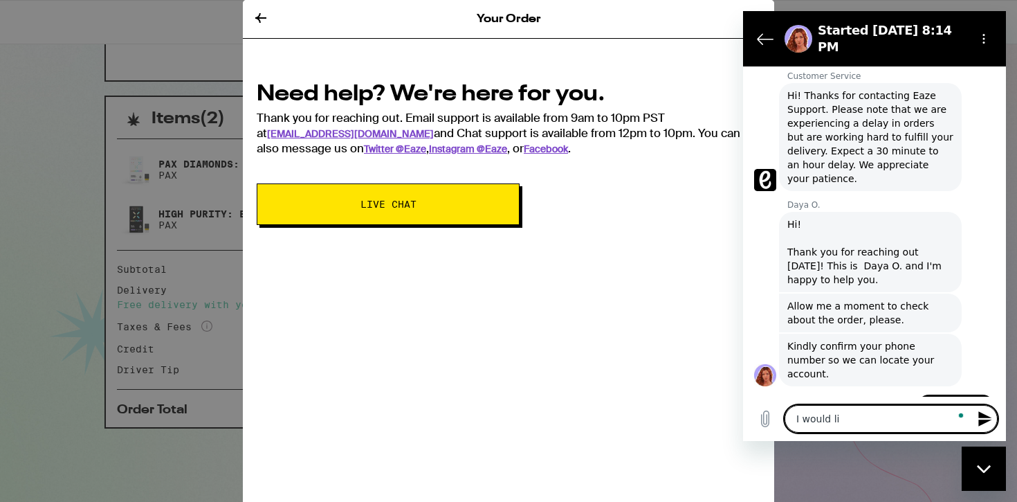
type textarea "I would lik"
type textarea "x"
type textarea "I would like"
type textarea "x"
type textarea "I would like"
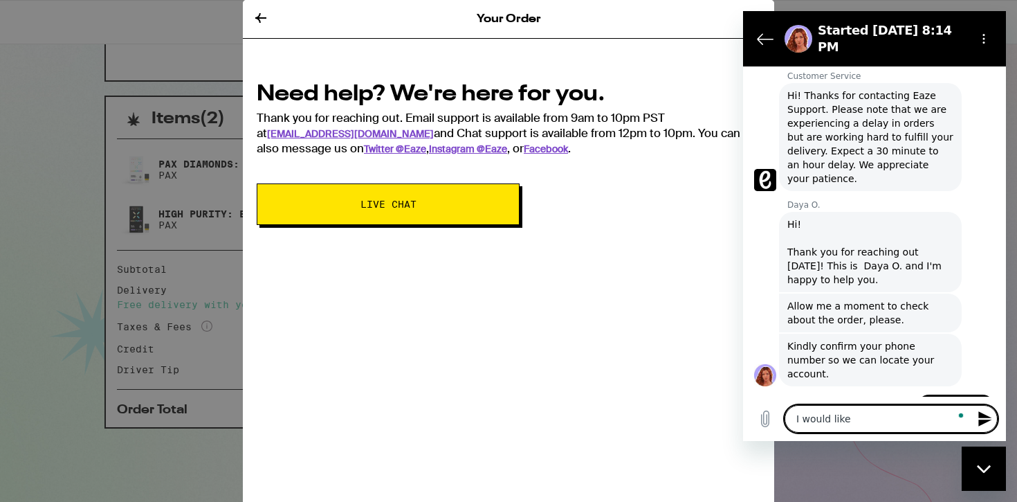
type textarea "x"
type textarea "I would like t"
type textarea "x"
type textarea "I would like to"
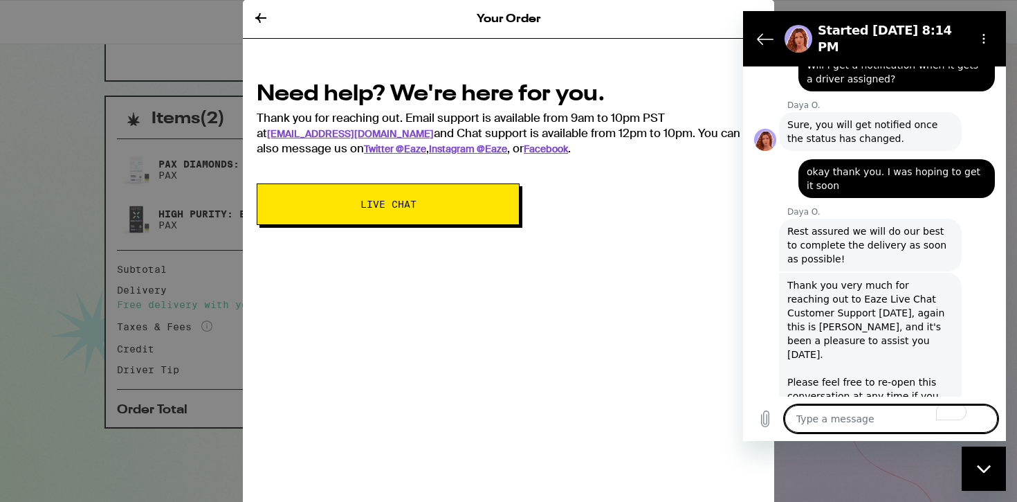
scroll to position [999, 0]
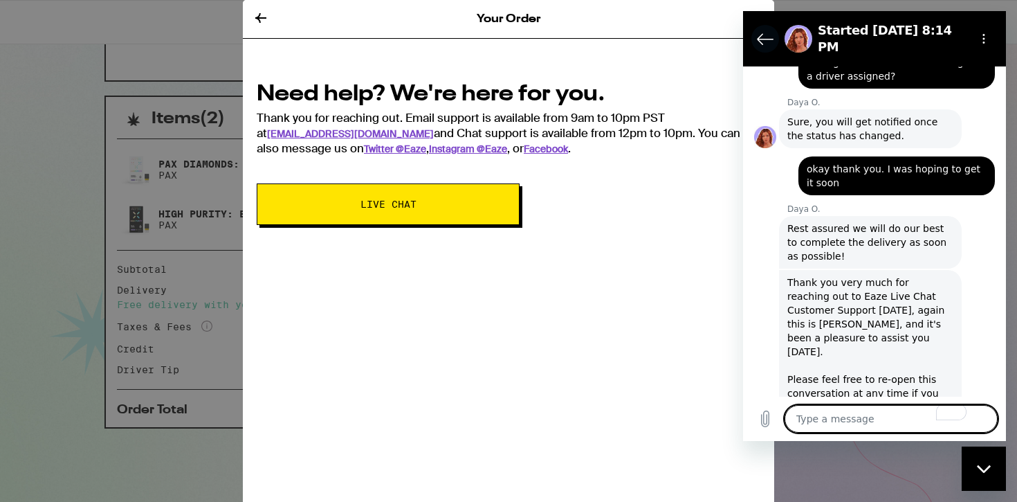
click at [764, 30] on icon "Back to the conversation list" at bounding box center [765, 38] width 17 height 17
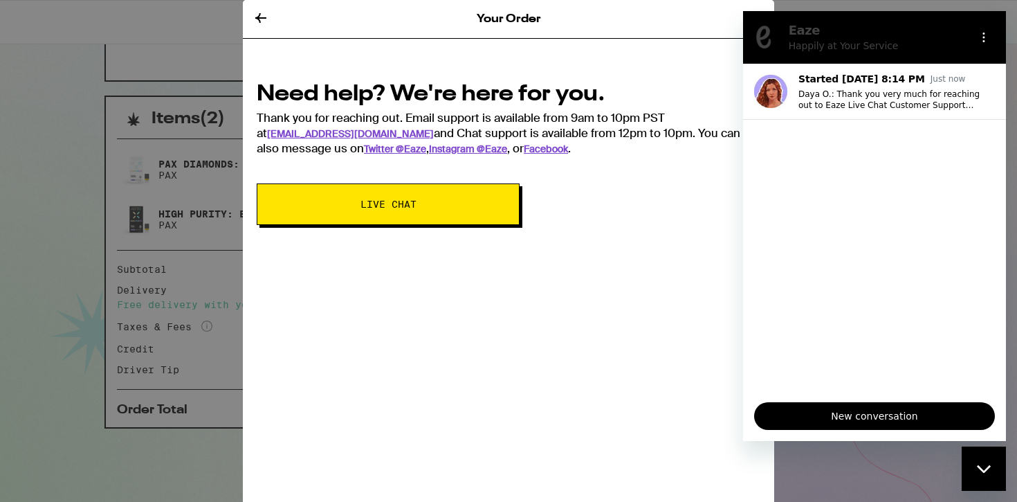
click at [677, 84] on h2 "Need help? We're here for you." at bounding box center [509, 94] width 504 height 31
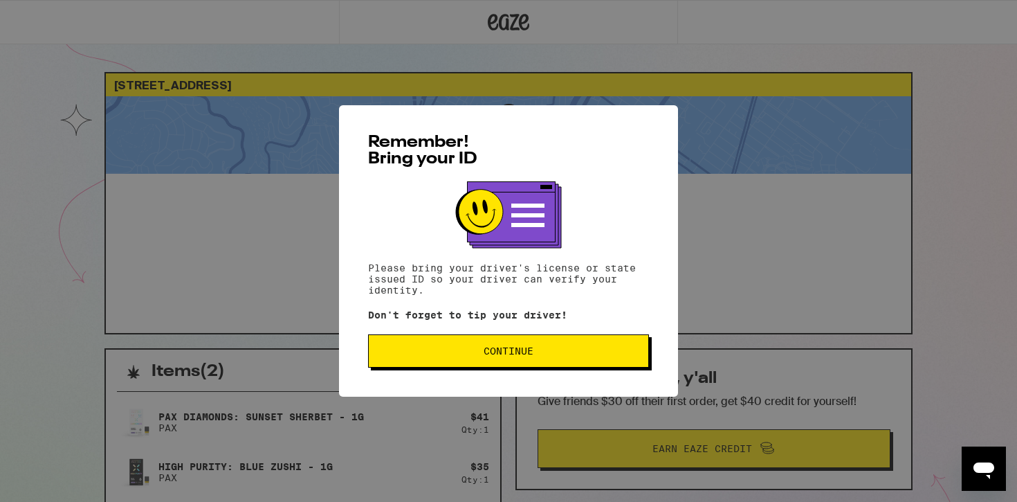
click at [508, 356] on span "Continue" at bounding box center [509, 351] width 50 height 10
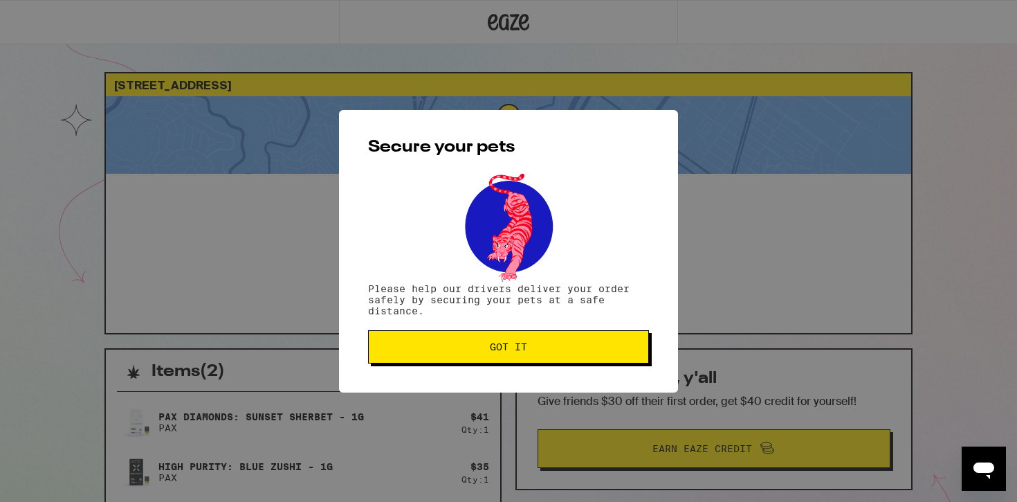
click at [502, 346] on span "Got it" at bounding box center [508, 347] width 37 height 10
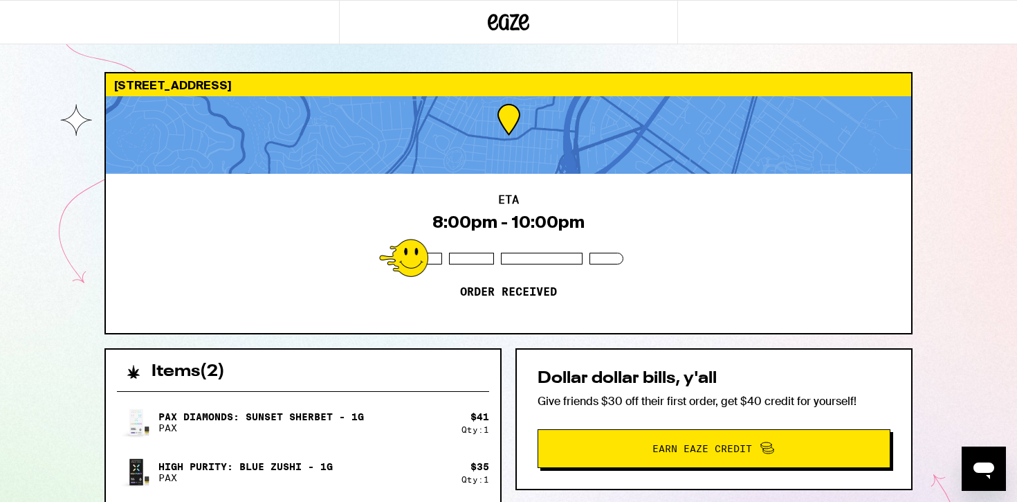
click at [983, 137] on div "278 Gates St San Francisco 94110 ETA 8:00pm - 10:00pm Order received Items ( 2 …" at bounding box center [508, 377] width 1017 height 754
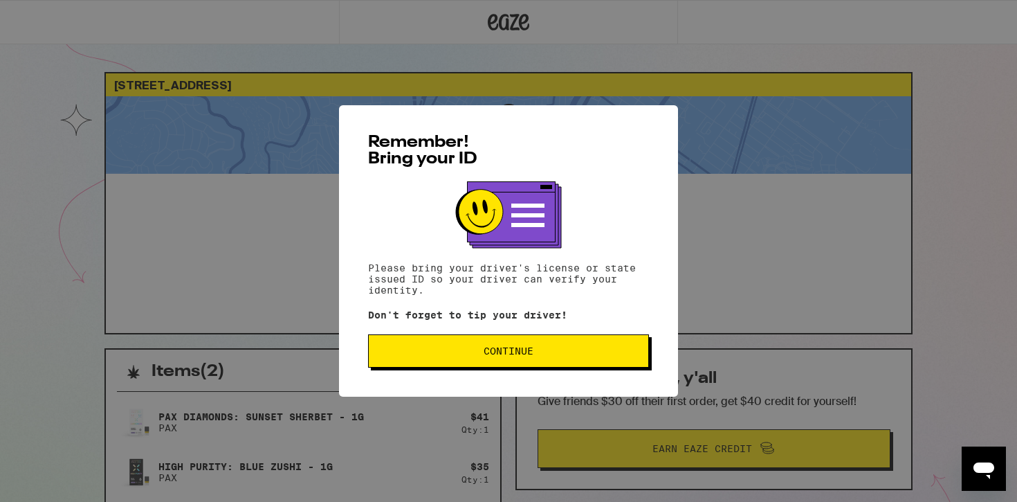
click at [431, 348] on button "Continue" at bounding box center [508, 350] width 281 height 33
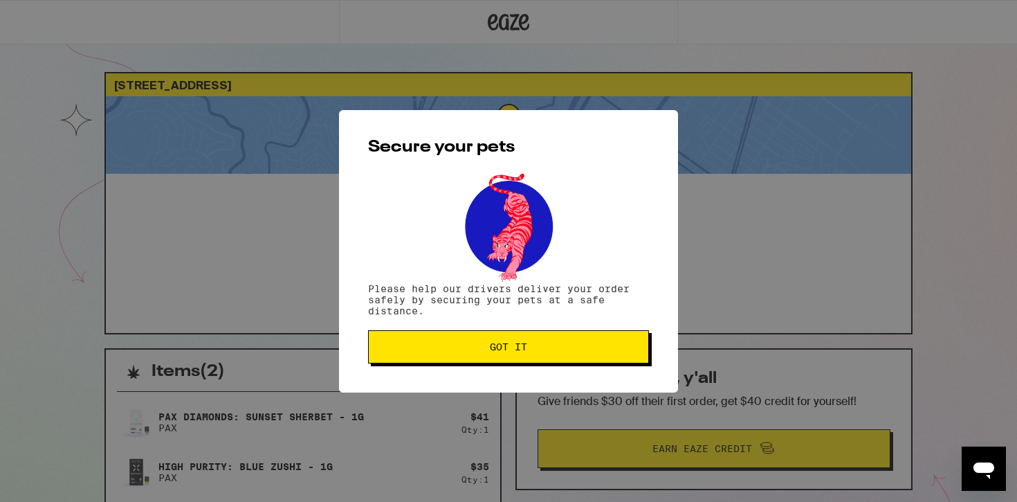
click at [431, 348] on span "Got it" at bounding box center [508, 347] width 257 height 10
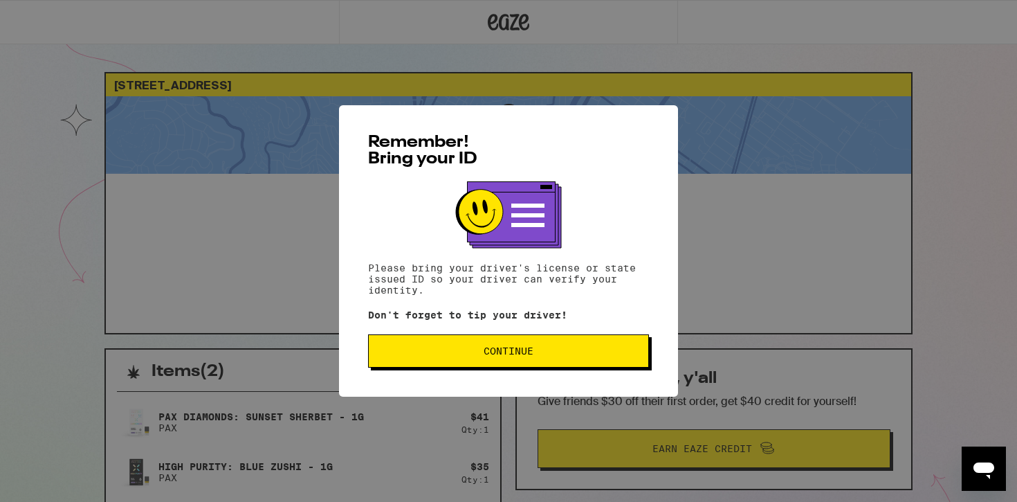
click at [514, 351] on span "Continue" at bounding box center [509, 351] width 50 height 10
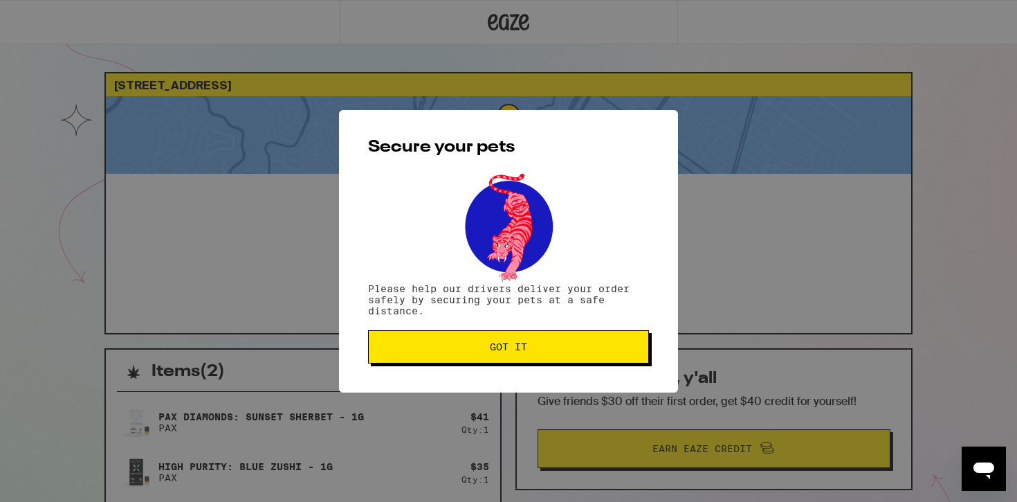
click at [441, 356] on button "Got it" at bounding box center [508, 346] width 281 height 33
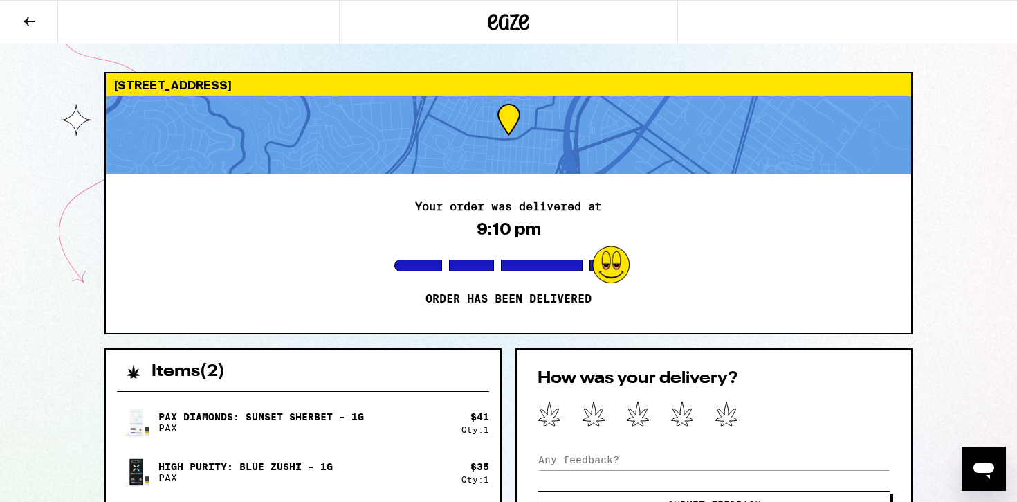
scroll to position [405, 0]
